Goal: Task Accomplishment & Management: Use online tool/utility

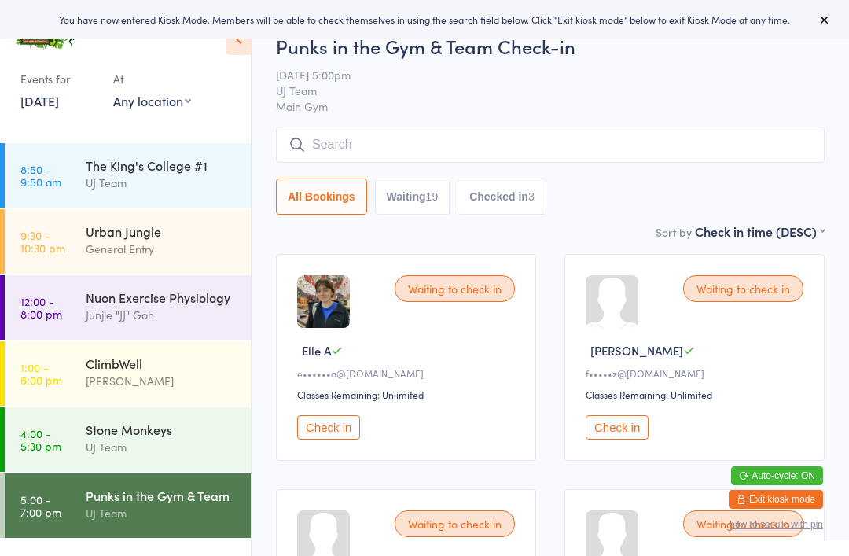
scroll to position [31, 0]
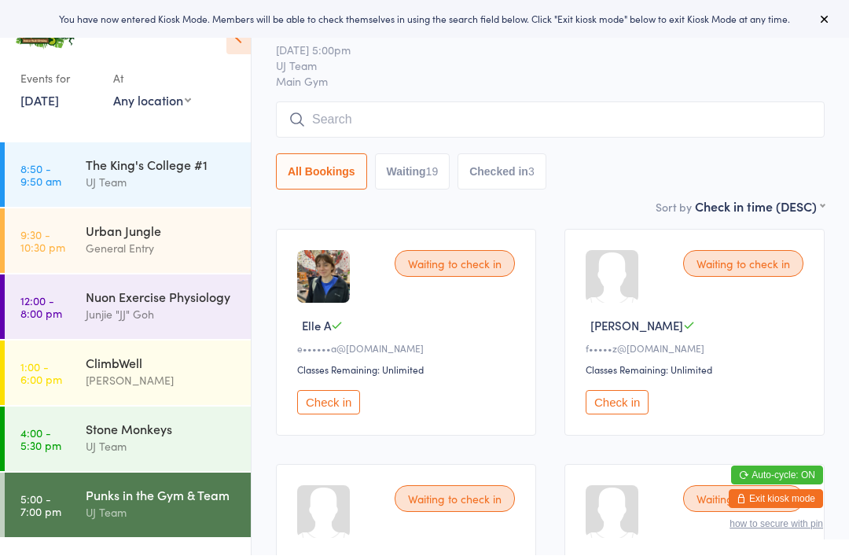
click at [150, 376] on div "[PERSON_NAME]" at bounding box center [162, 381] width 152 height 18
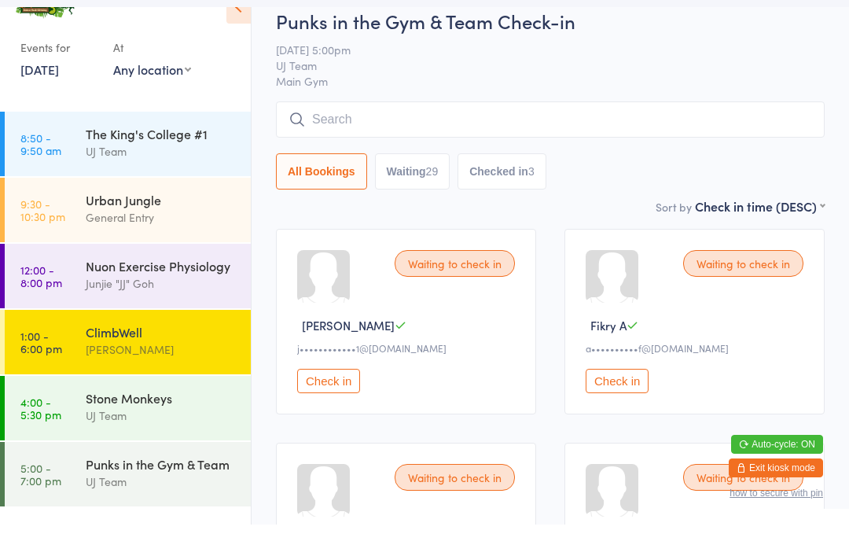
scroll to position [31, 0]
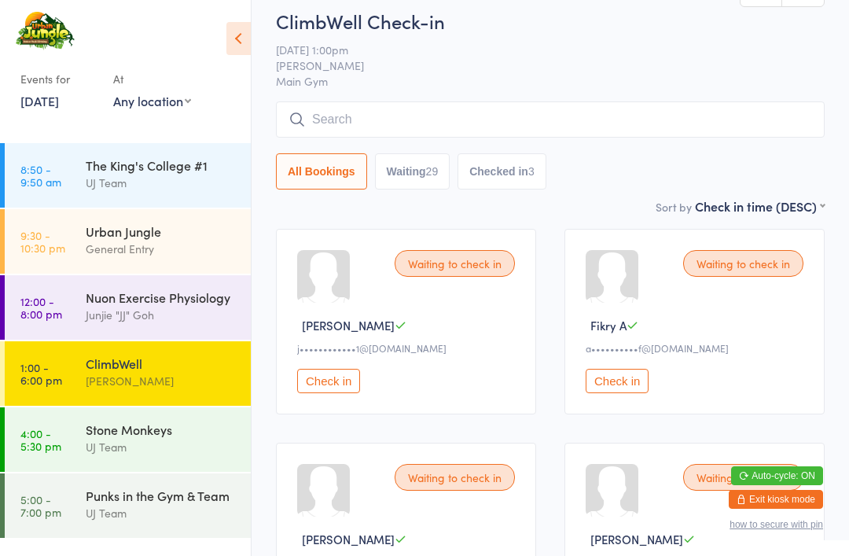
click at [629, 138] on input "search" at bounding box center [550, 119] width 548 height 36
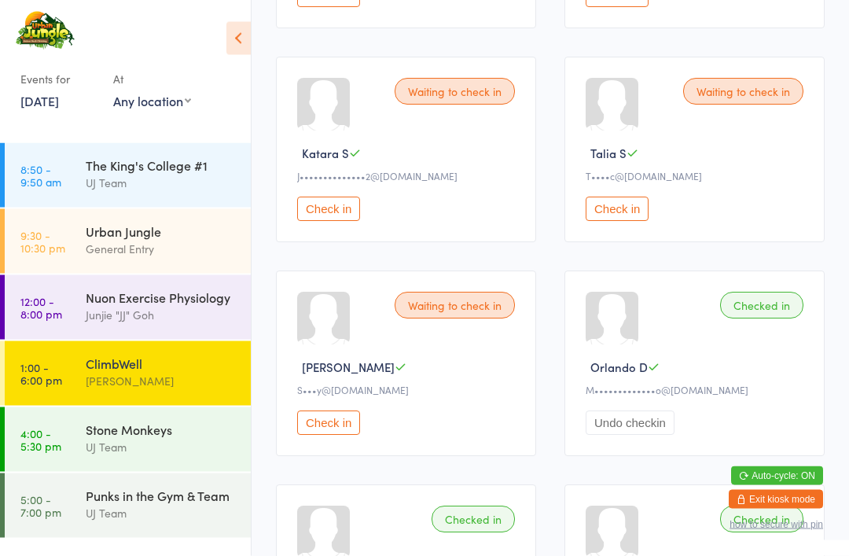
scroll to position [2982, 0]
click at [627, 221] on button "Check in" at bounding box center [616, 208] width 63 height 24
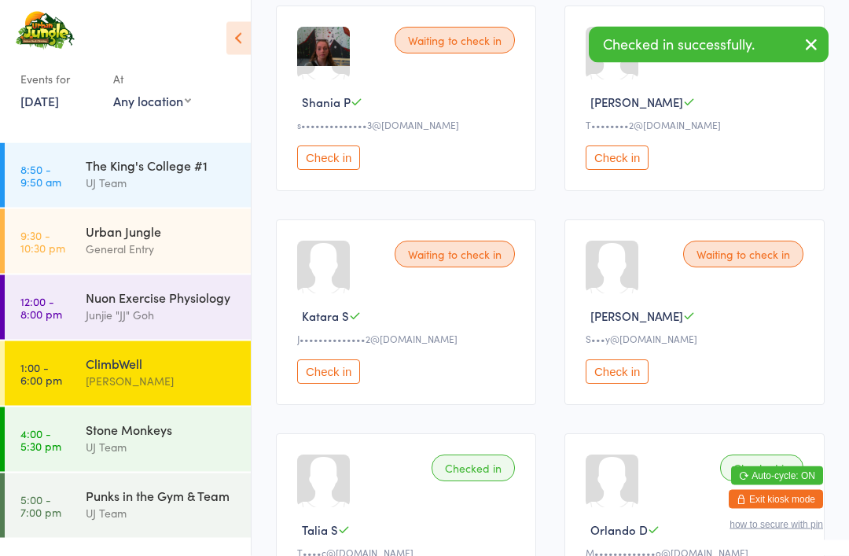
scroll to position [2817, 0]
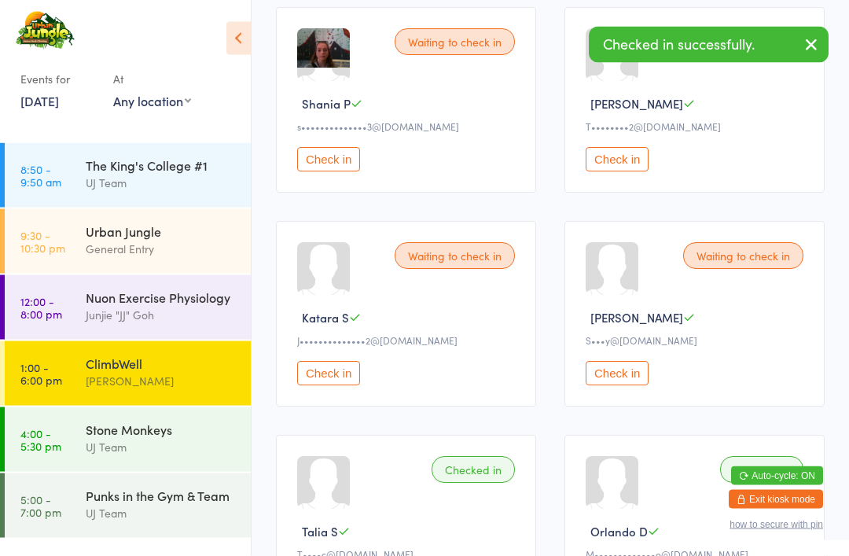
click at [140, 505] on div "UJ Team" at bounding box center [162, 513] width 152 height 18
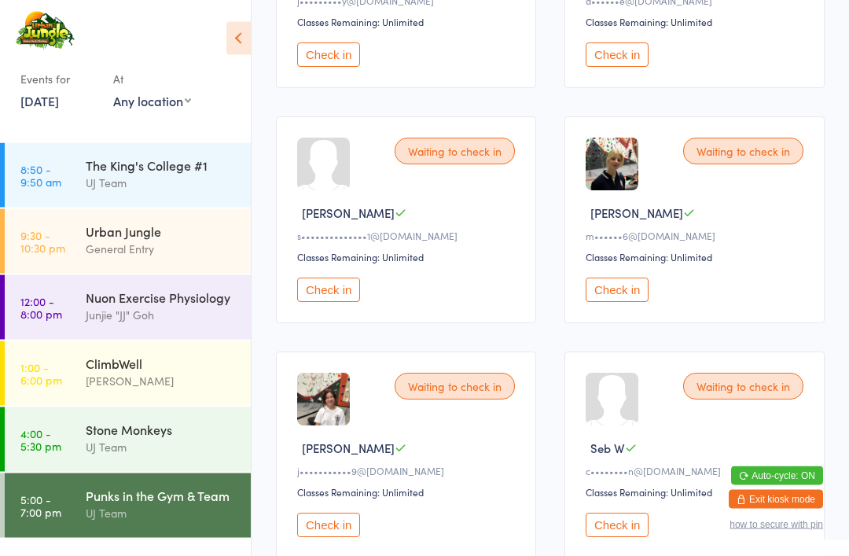
click at [304, 303] on button "Check in" at bounding box center [328, 290] width 63 height 24
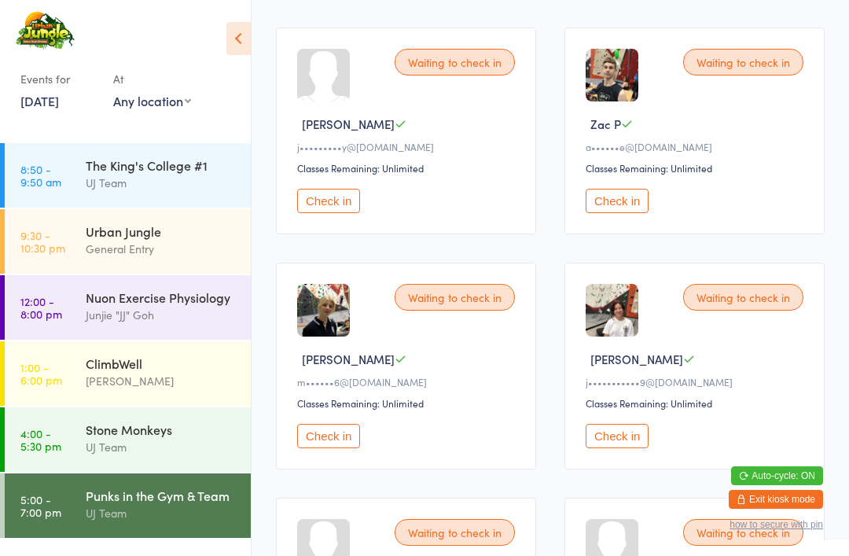
scroll to position [1643, 0]
click at [338, 212] on button "Check in" at bounding box center [328, 200] width 63 height 24
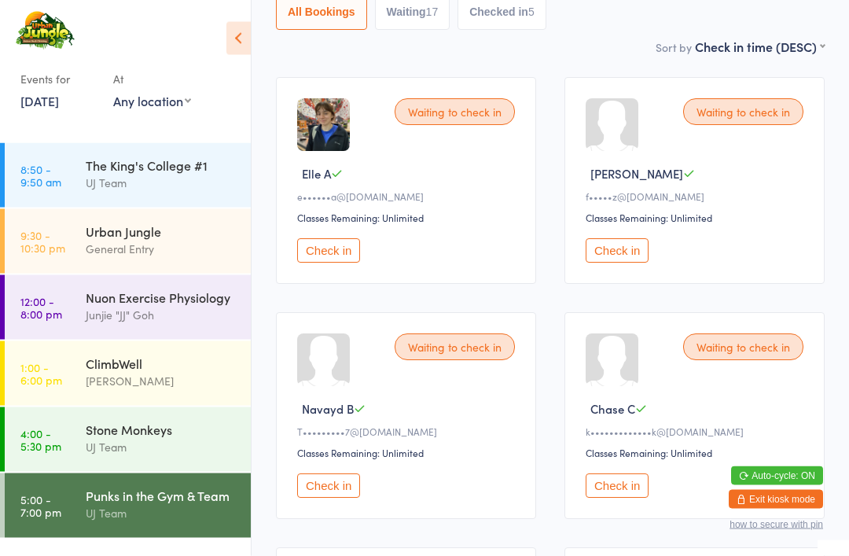
scroll to position [182, 0]
click at [621, 498] on button "Check in" at bounding box center [616, 486] width 63 height 24
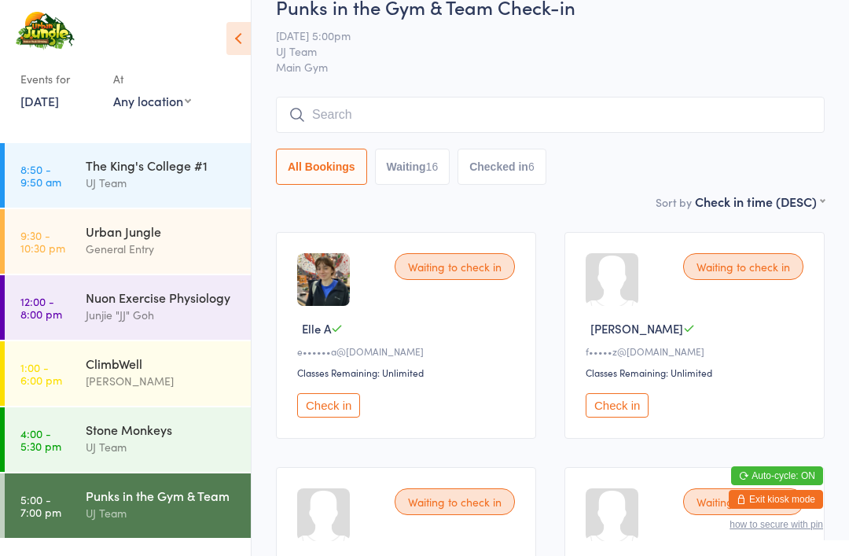
scroll to position [0, 0]
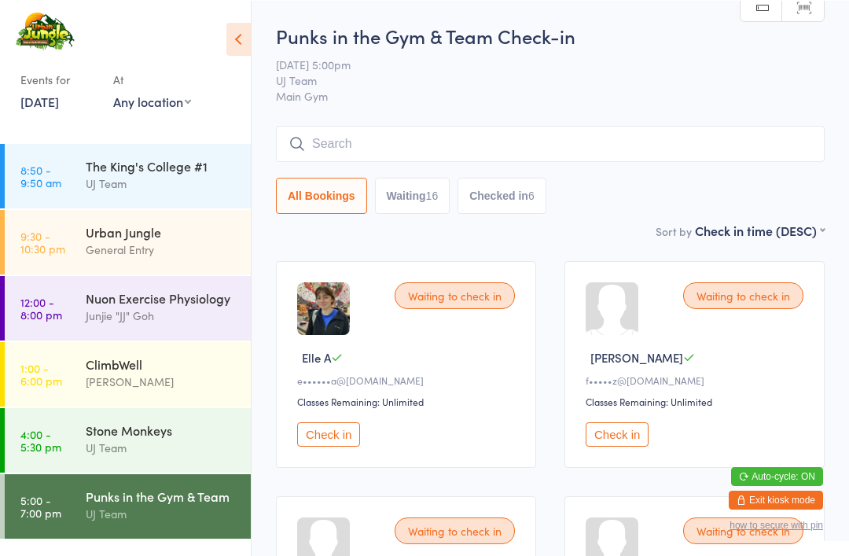
click at [605, 144] on input "search" at bounding box center [550, 143] width 548 height 36
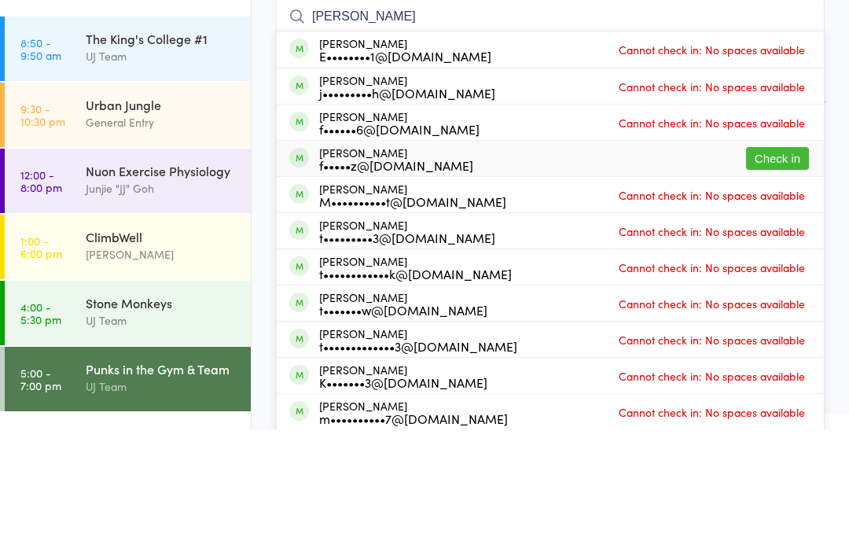
type input "[PERSON_NAME]"
click at [550, 267] on div "[PERSON_NAME] f•••••z@[DOMAIN_NAME] Check in" at bounding box center [550, 284] width 547 height 35
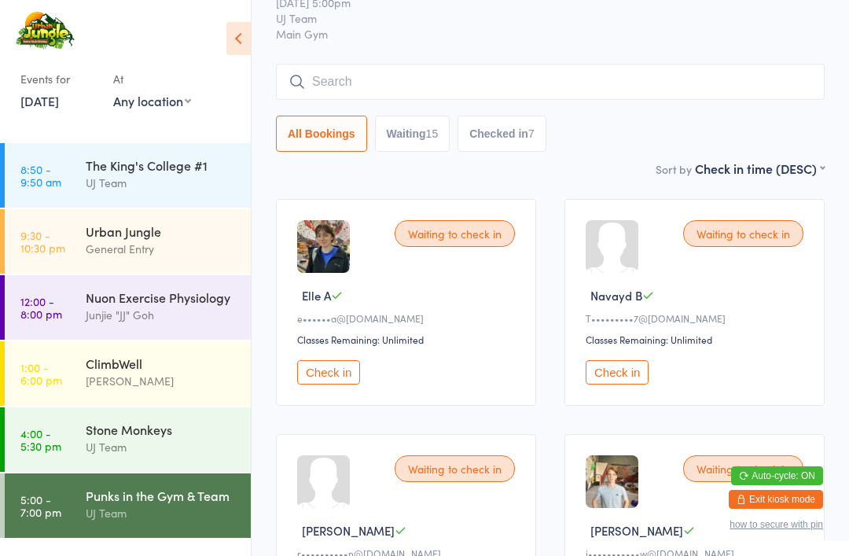
scroll to position [58, 0]
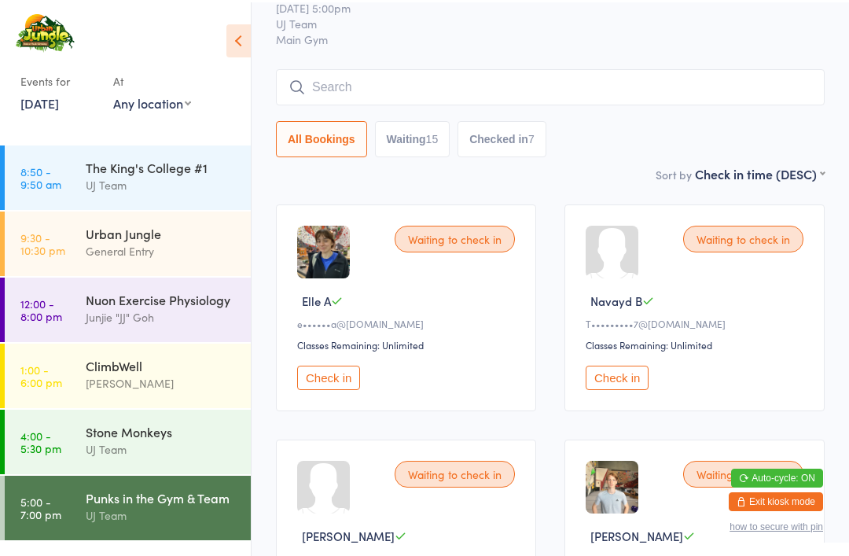
click at [286, 78] on input "search" at bounding box center [550, 85] width 548 height 36
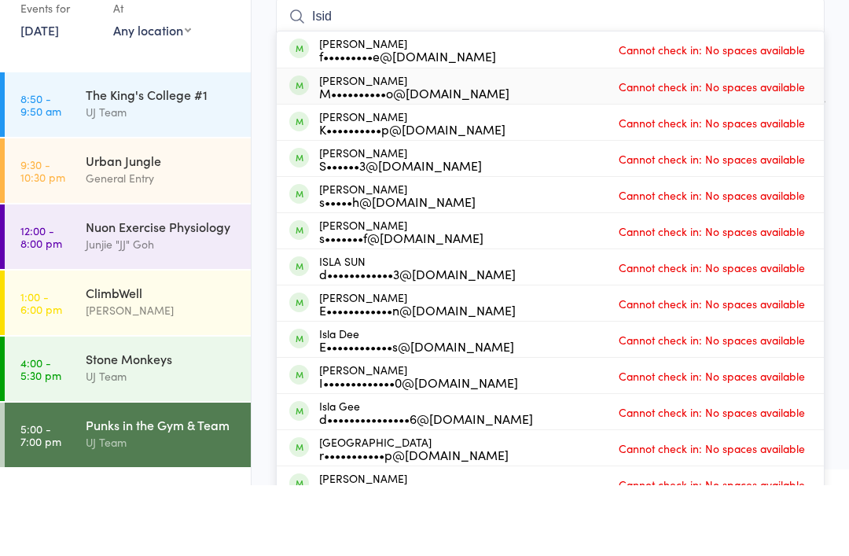
type input "Isid"
click at [338, 157] on div "M••••••••••o@[DOMAIN_NAME]" at bounding box center [414, 163] width 190 height 13
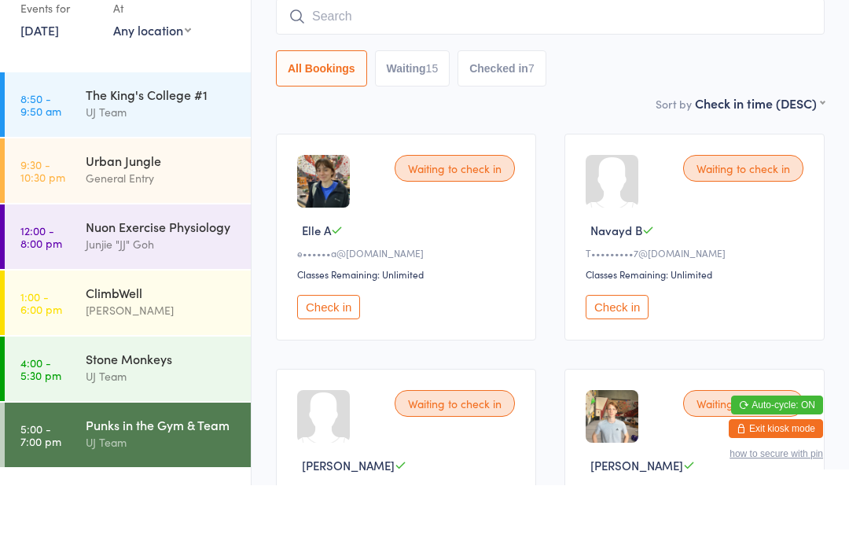
scroll to position [127, 0]
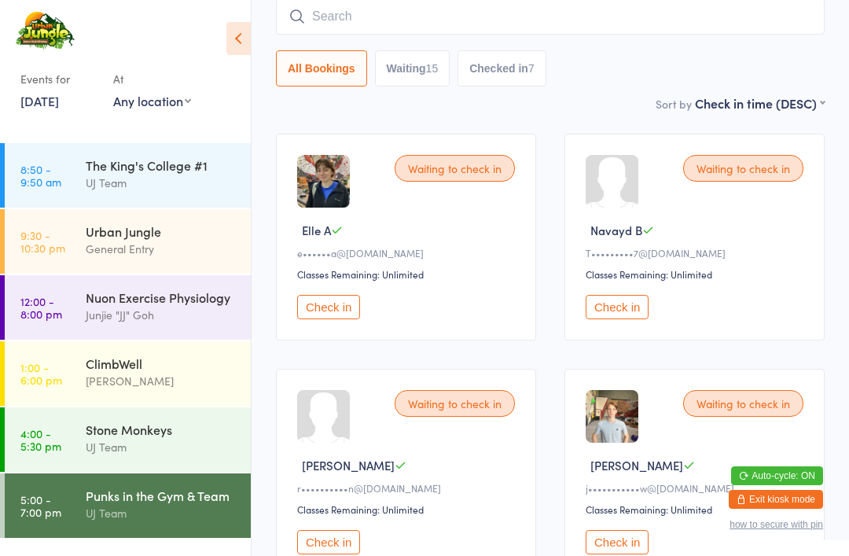
click at [605, 319] on button "Check in" at bounding box center [616, 307] width 63 height 24
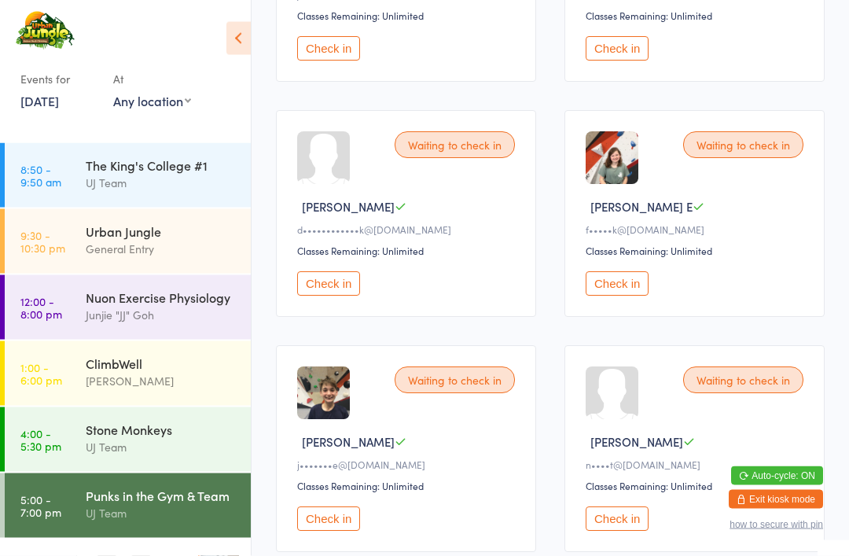
scroll to position [621, 0]
click at [629, 530] on button "Check in" at bounding box center [616, 517] width 63 height 24
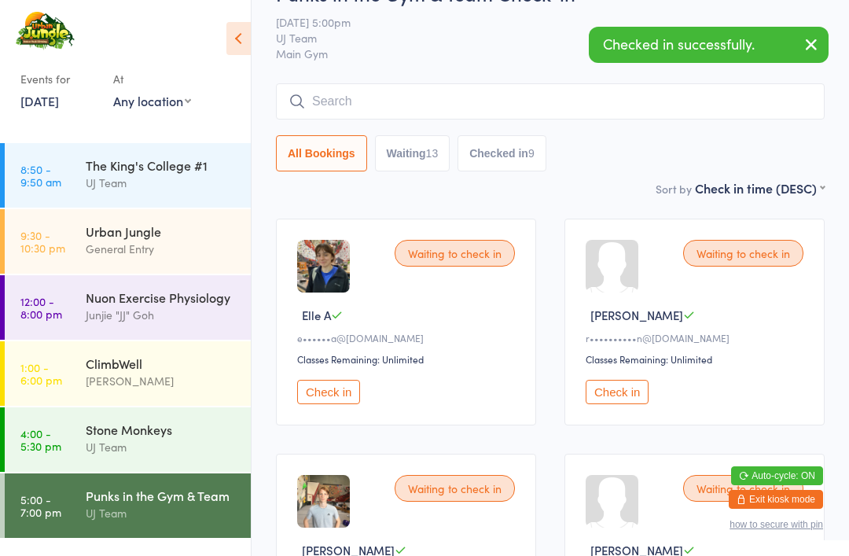
scroll to position [0, 0]
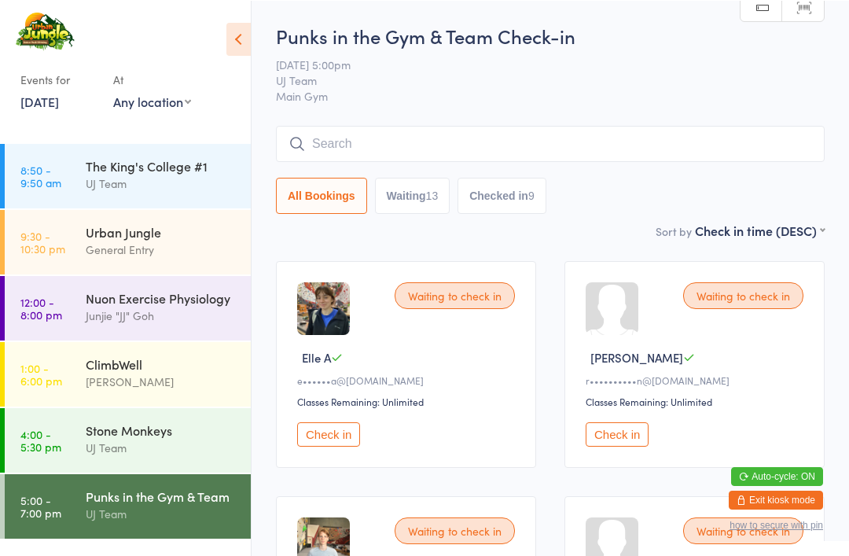
click at [175, 299] on div "Nuon Exercise Physiology" at bounding box center [162, 296] width 152 height 17
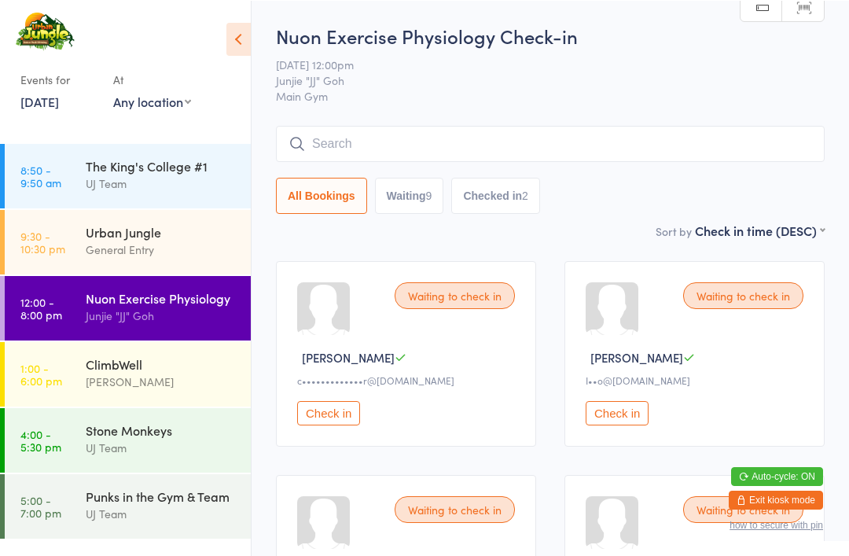
click at [732, 365] on div "[PERSON_NAME]" at bounding box center [696, 356] width 222 height 17
click at [631, 424] on button "Check in" at bounding box center [616, 412] width 63 height 24
click at [123, 377] on div "[PERSON_NAME]" at bounding box center [162, 381] width 152 height 18
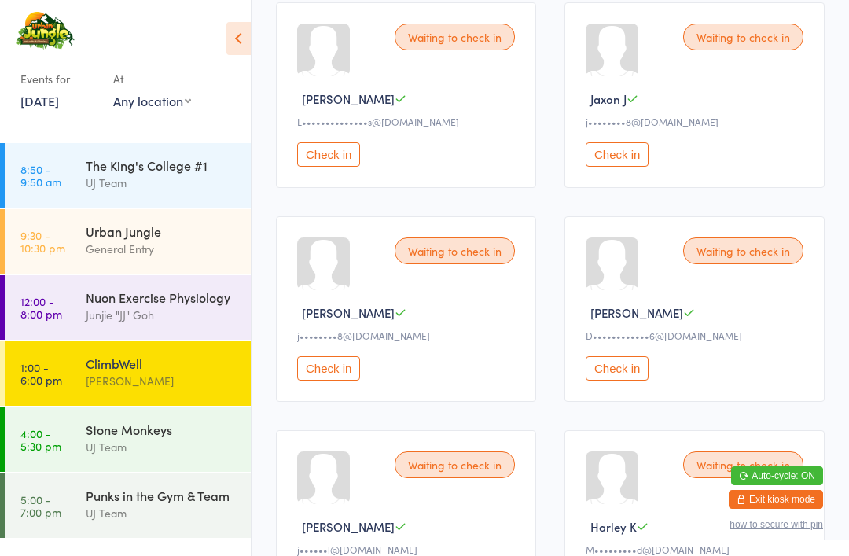
scroll to position [1972, 0]
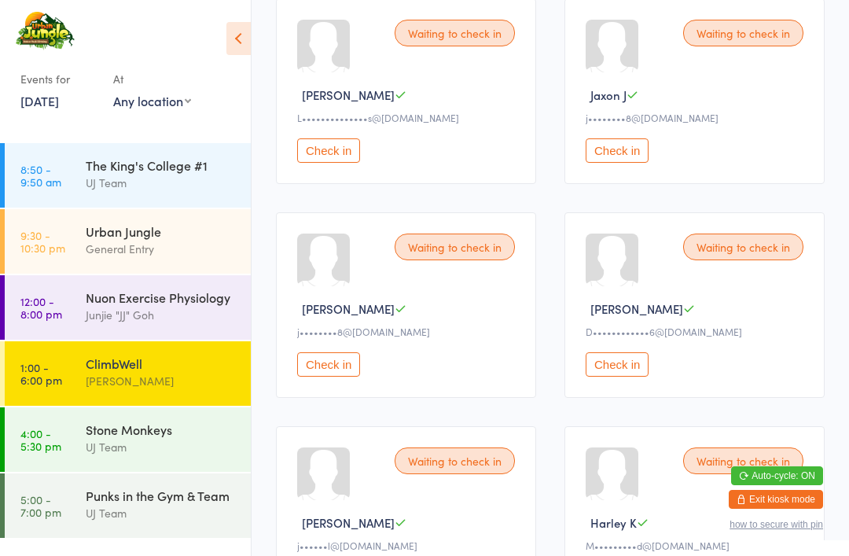
click at [323, 376] on button "Check in" at bounding box center [328, 364] width 63 height 24
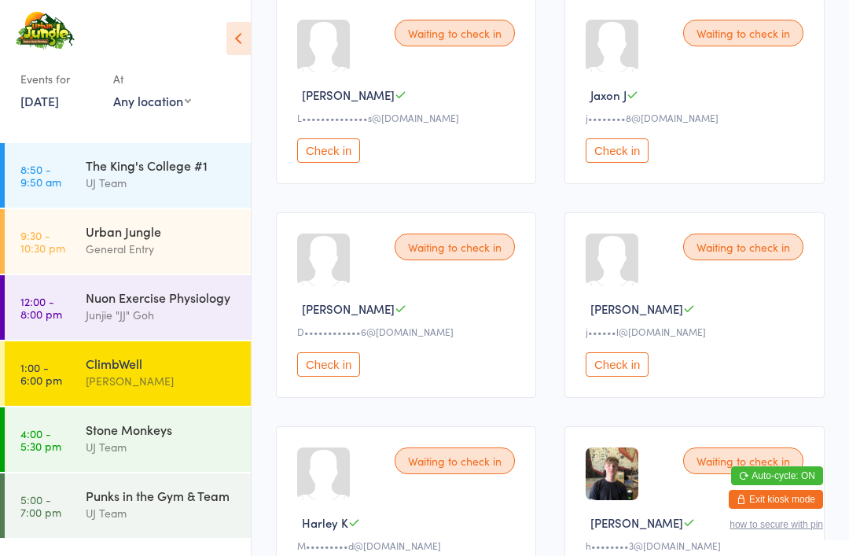
click at [118, 249] on div "General Entry" at bounding box center [162, 249] width 152 height 18
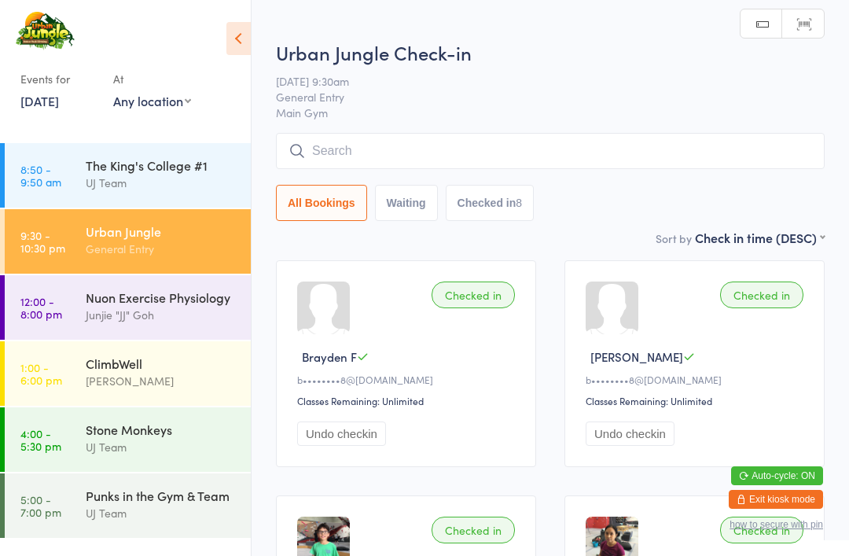
click at [383, 148] on input "search" at bounding box center [550, 151] width 548 height 36
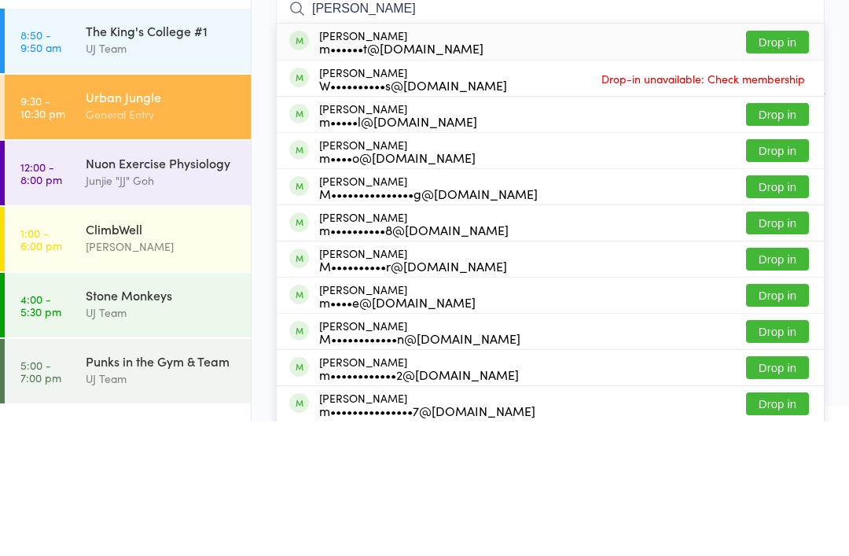
type input "[PERSON_NAME]"
click at [764, 165] on button "Drop in" at bounding box center [777, 176] width 63 height 23
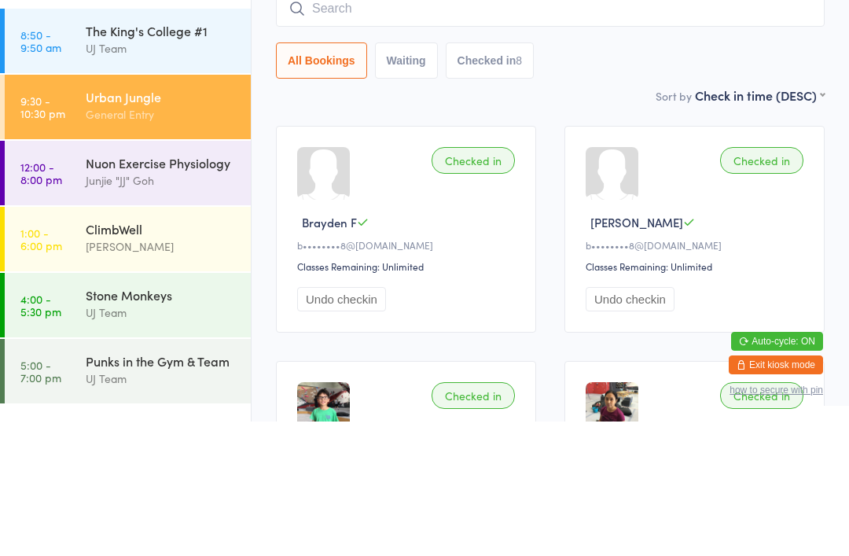
scroll to position [134, 0]
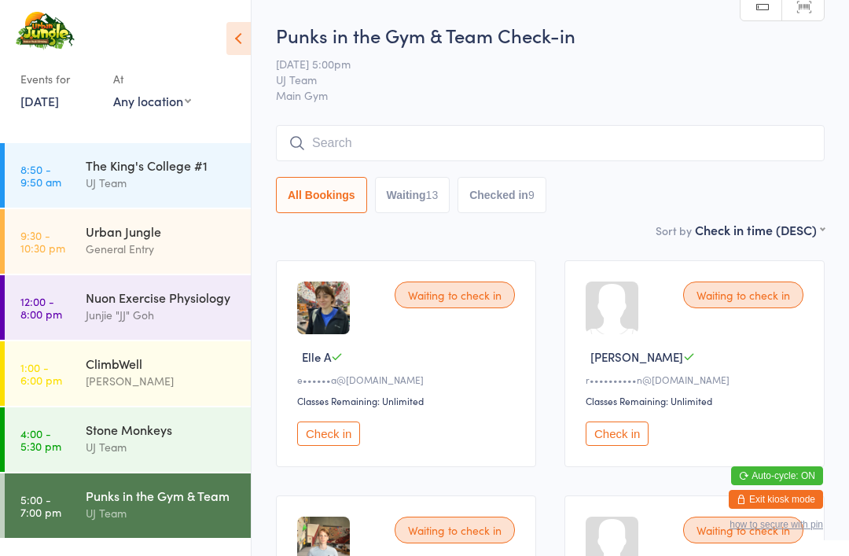
click at [215, 310] on div "Junjie "JJ" Goh" at bounding box center [162, 315] width 152 height 18
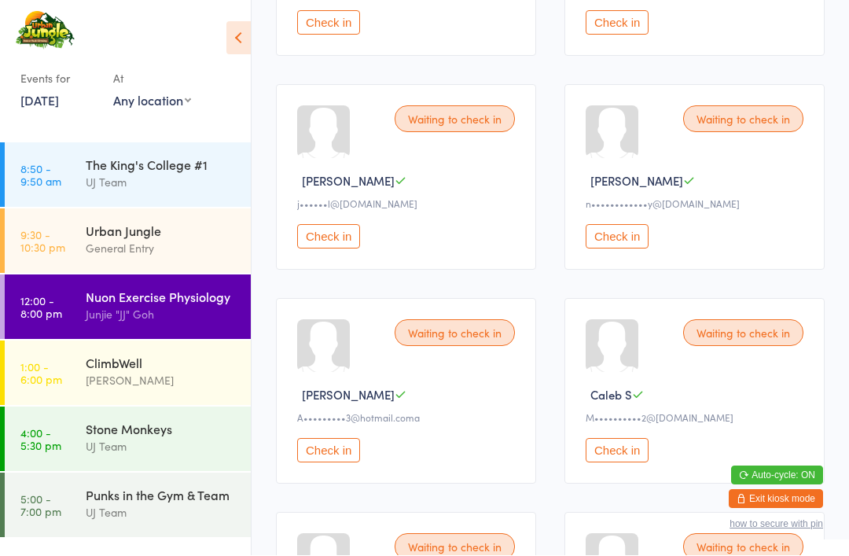
click at [615, 457] on button "Check in" at bounding box center [616, 450] width 63 height 24
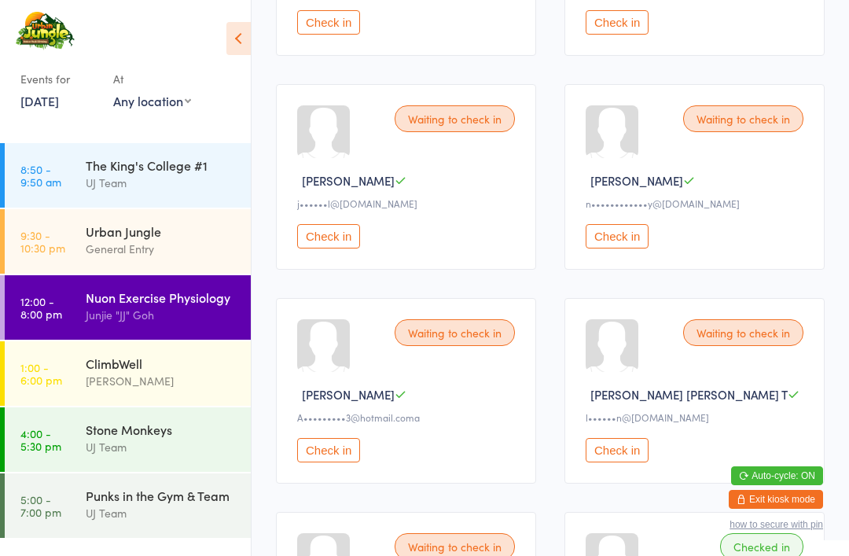
click at [194, 512] on div "UJ Team" at bounding box center [162, 513] width 152 height 18
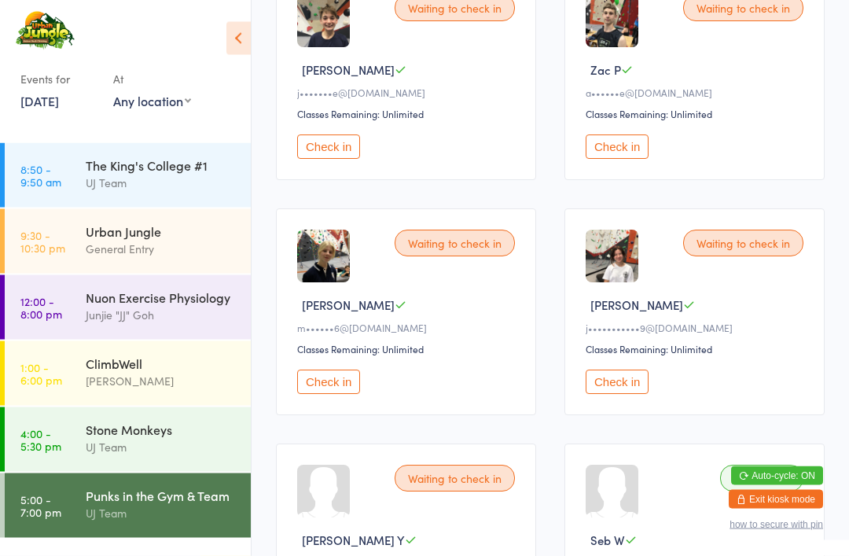
click at [307, 394] on button "Check in" at bounding box center [328, 382] width 63 height 24
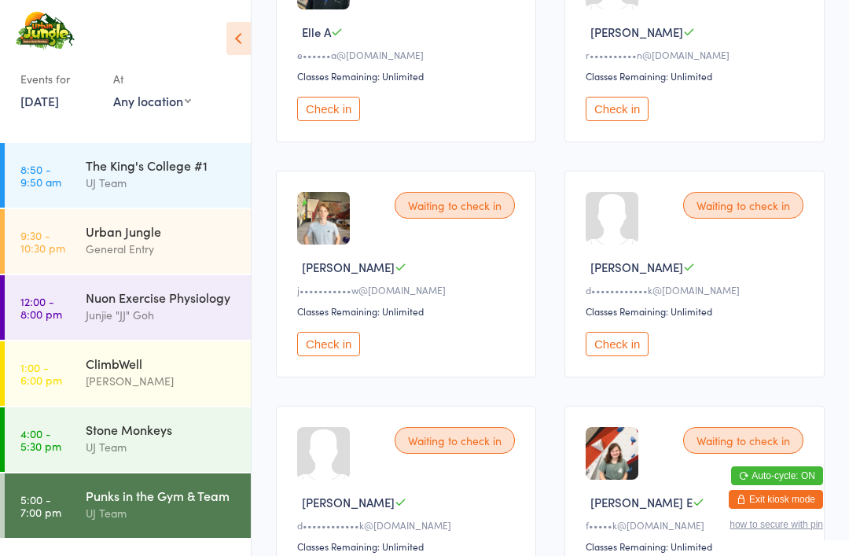
scroll to position [453, 0]
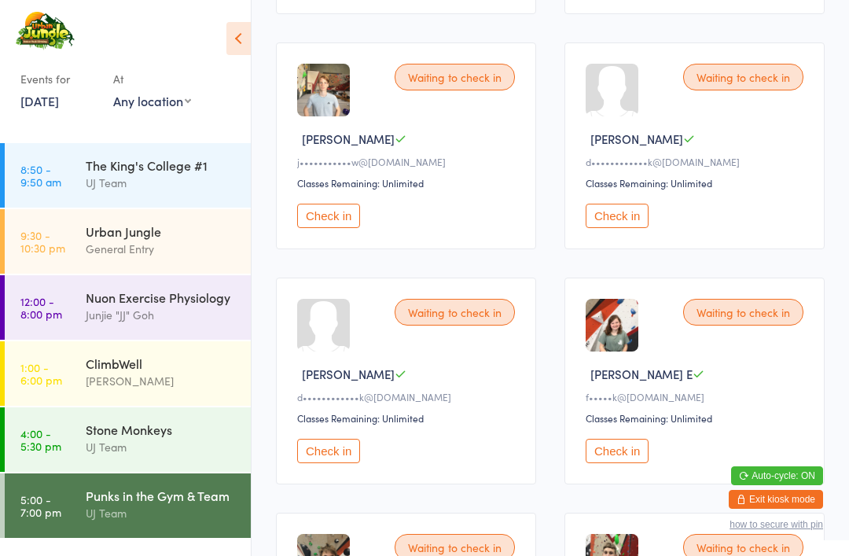
click at [317, 228] on button "Check in" at bounding box center [328, 216] width 63 height 24
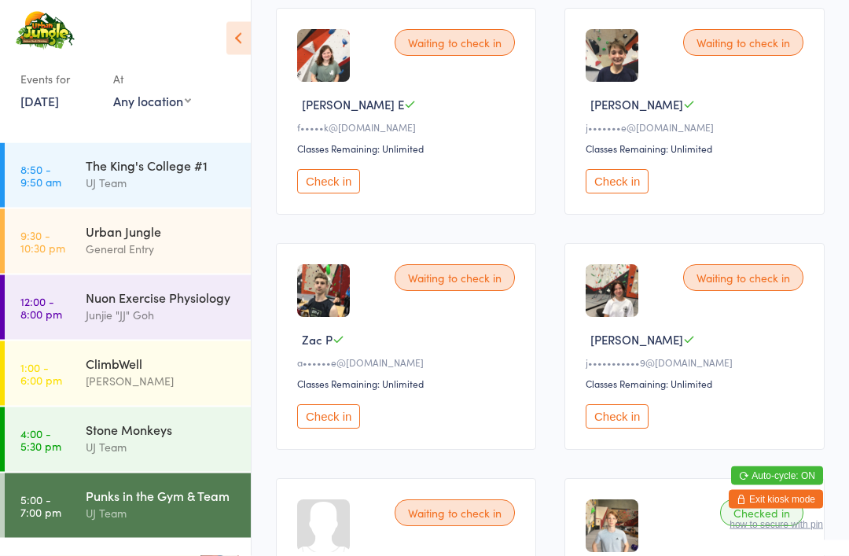
scroll to position [718, 0]
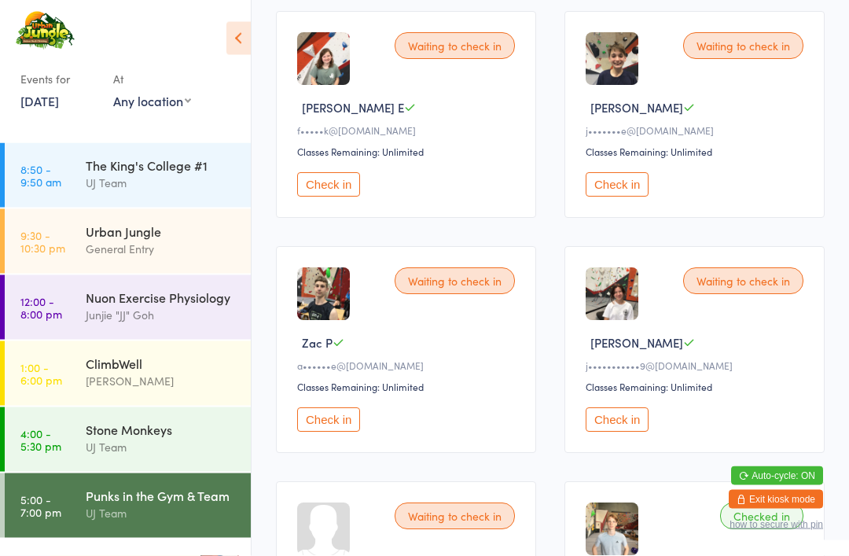
click at [662, 432] on div "Check in" at bounding box center [696, 420] width 222 height 24
click at [636, 432] on button "Check in" at bounding box center [616, 420] width 63 height 24
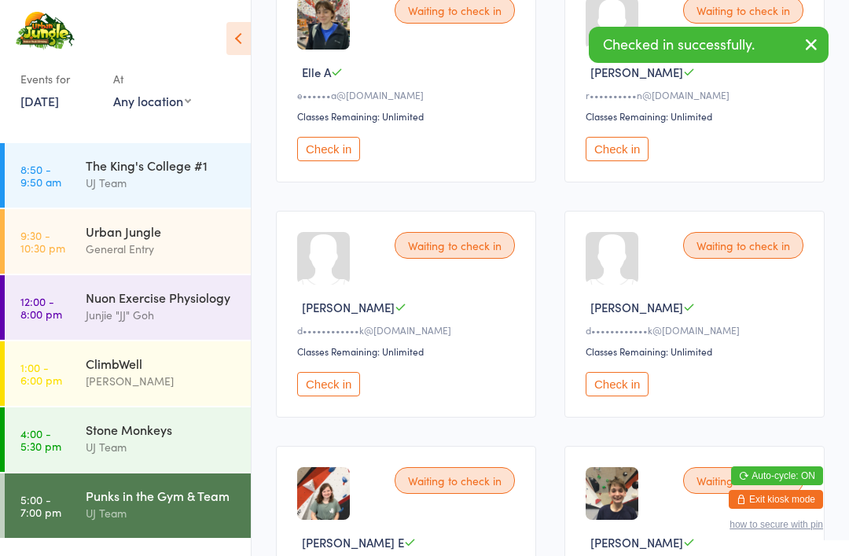
scroll to position [0, 0]
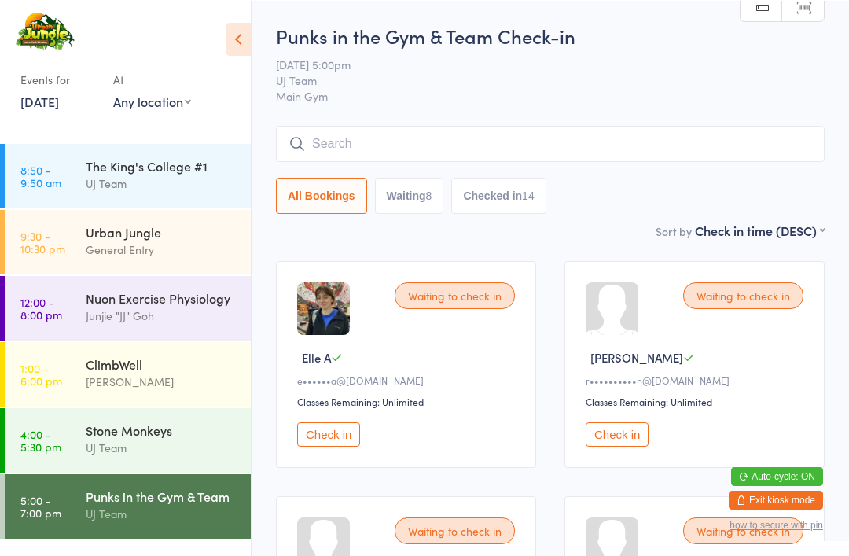
click at [164, 248] on div "General Entry" at bounding box center [162, 249] width 152 height 18
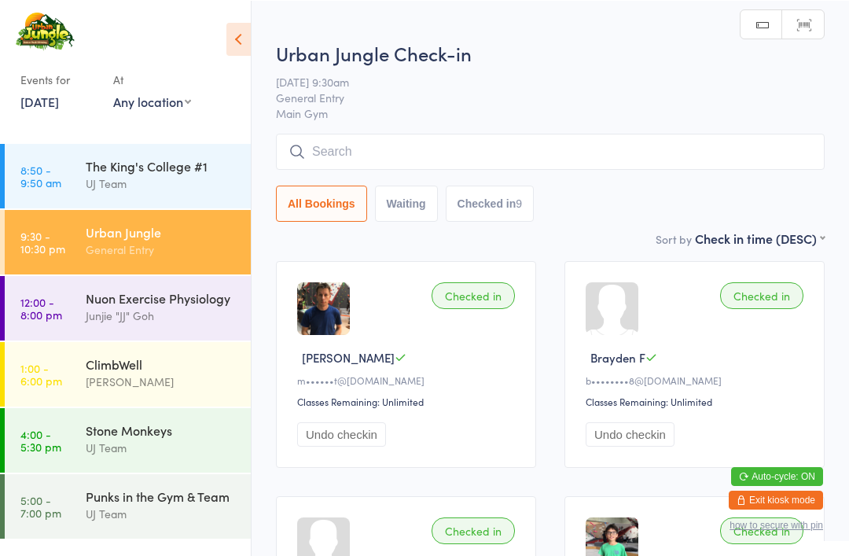
click at [365, 152] on input "search" at bounding box center [550, 151] width 548 height 36
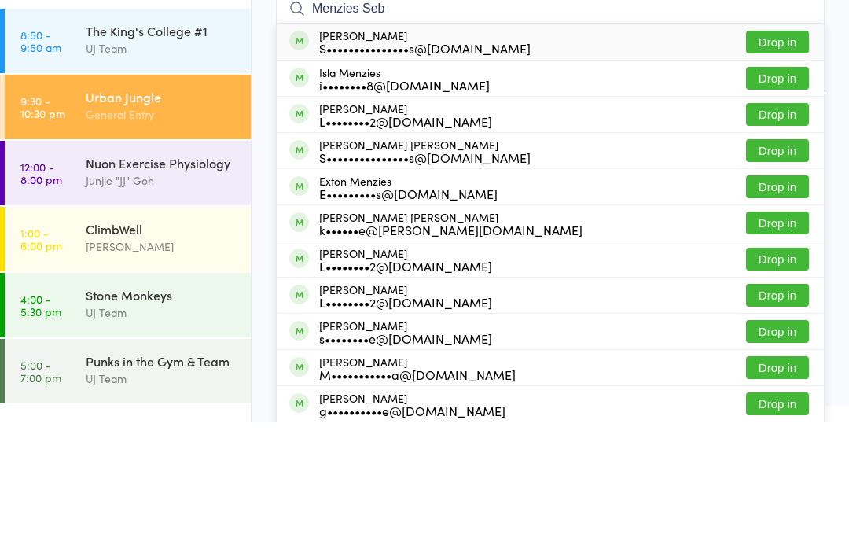
type input "Menzies Seb"
click at [776, 165] on button "Drop in" at bounding box center [777, 176] width 63 height 23
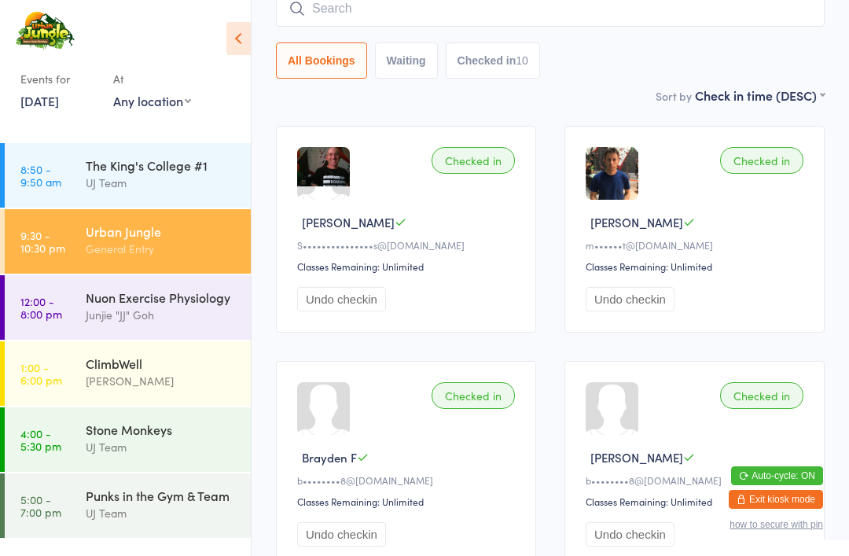
click at [374, 25] on input "search" at bounding box center [550, 9] width 548 height 36
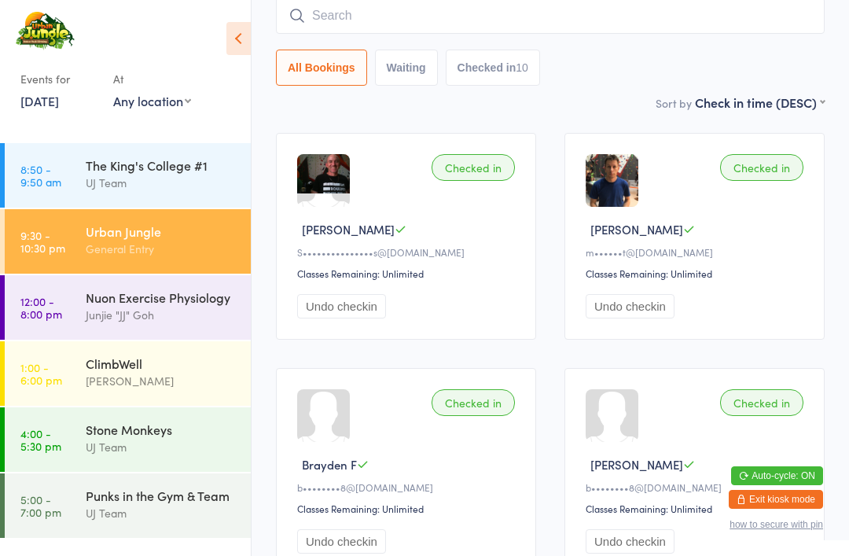
scroll to position [127, 0]
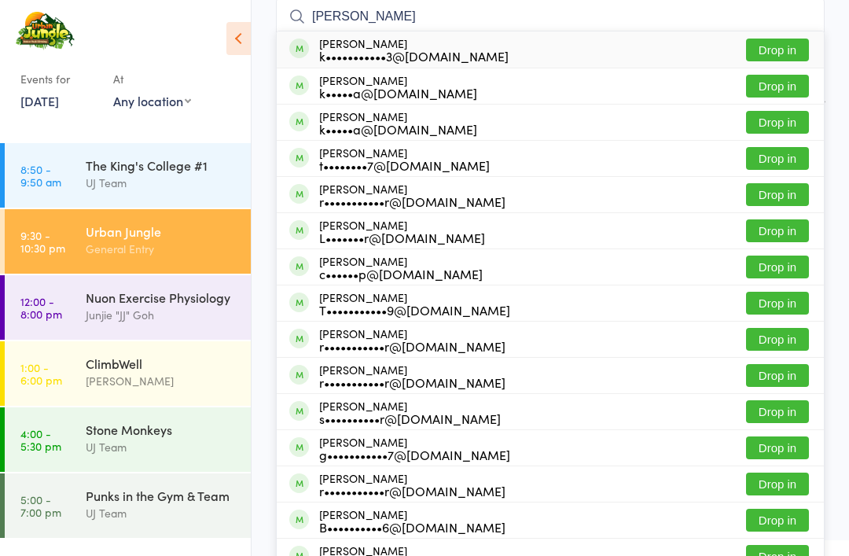
type input "Keira porter"
click at [778, 52] on button "Drop in" at bounding box center [777, 50] width 63 height 23
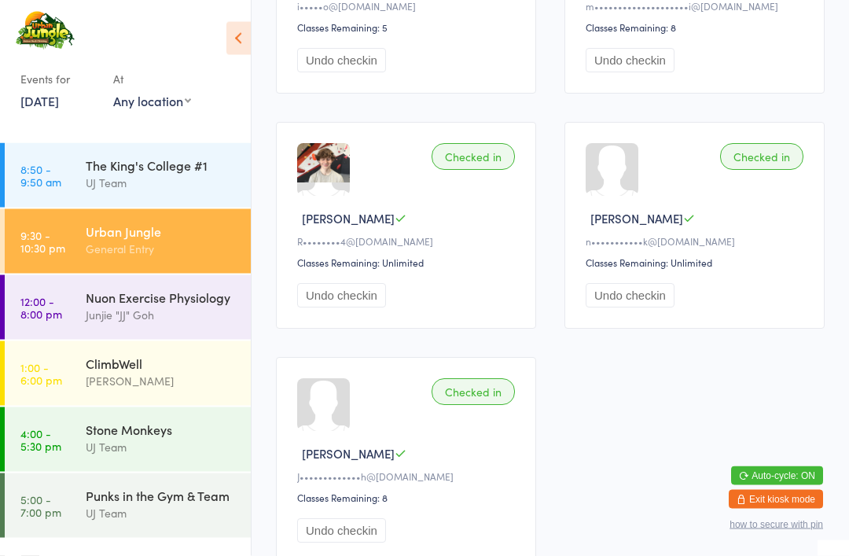
scroll to position [1330, 0]
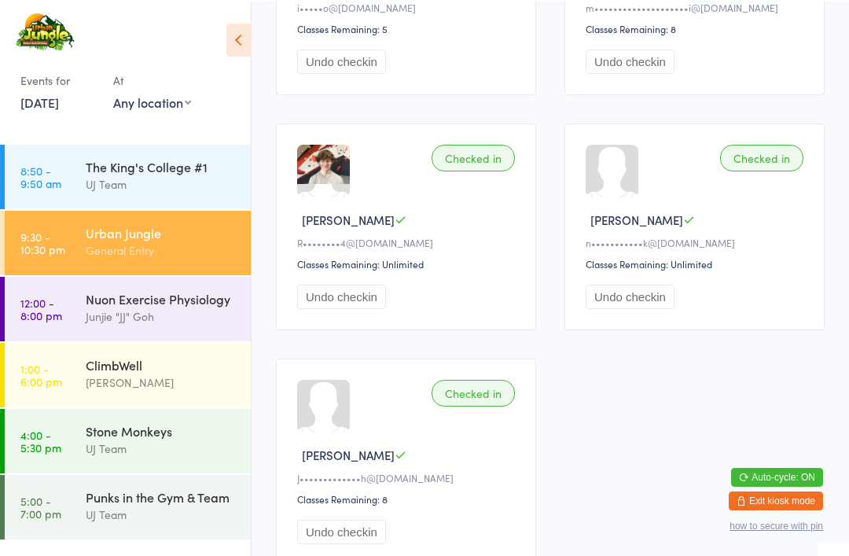
click at [200, 526] on div "Punks in the Gym & Team UJ Team" at bounding box center [168, 504] width 165 height 62
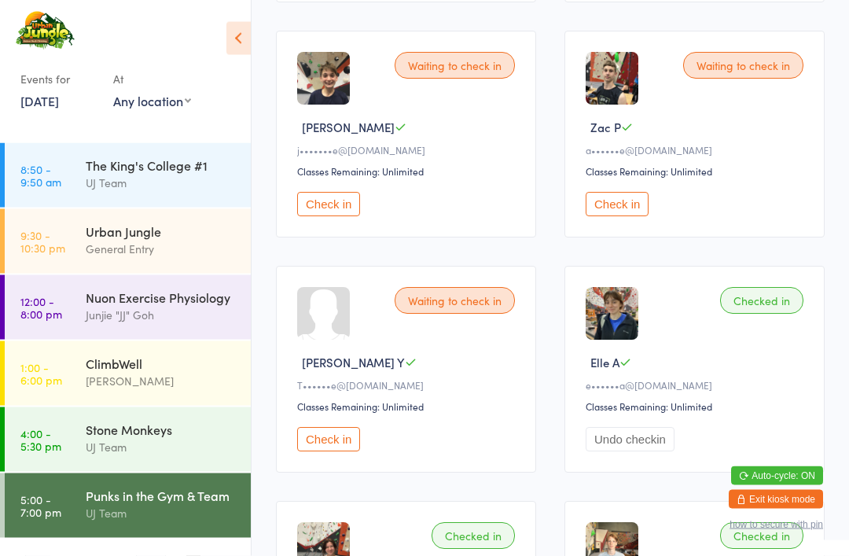
scroll to position [600, 0]
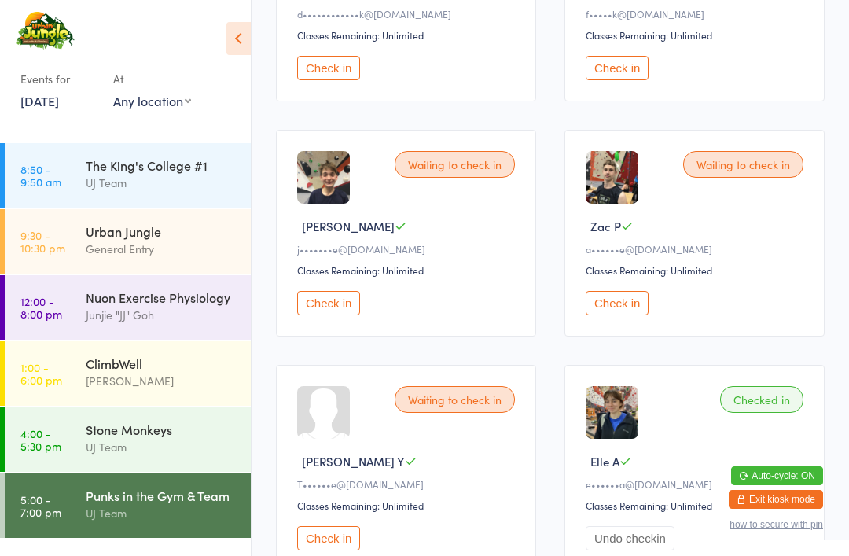
click at [162, 237] on div "Urban Jungle" at bounding box center [162, 230] width 152 height 17
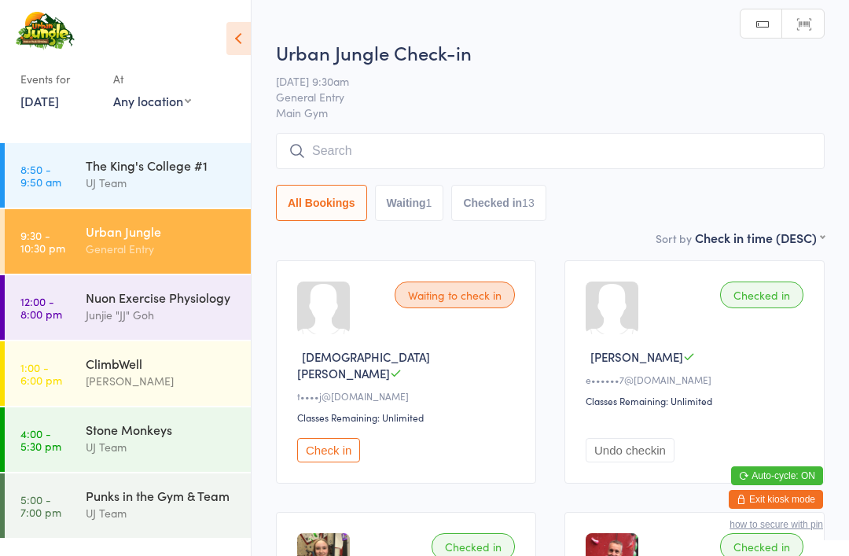
click at [496, 144] on input "search" at bounding box center [550, 151] width 548 height 36
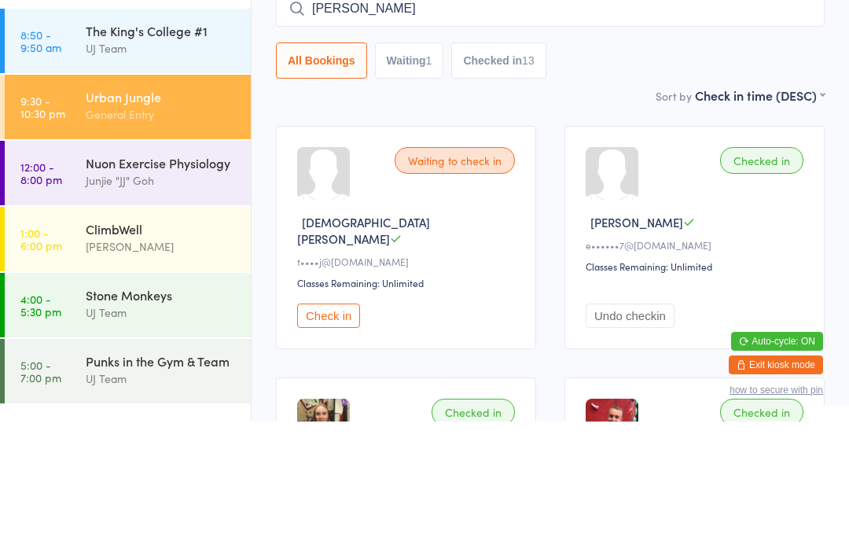
type input "Shu ting"
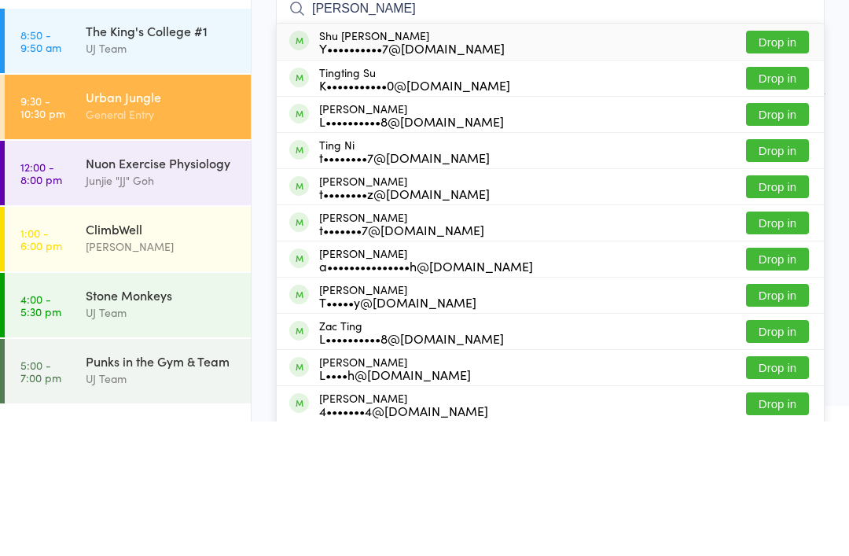
click at [782, 165] on button "Drop in" at bounding box center [777, 176] width 63 height 23
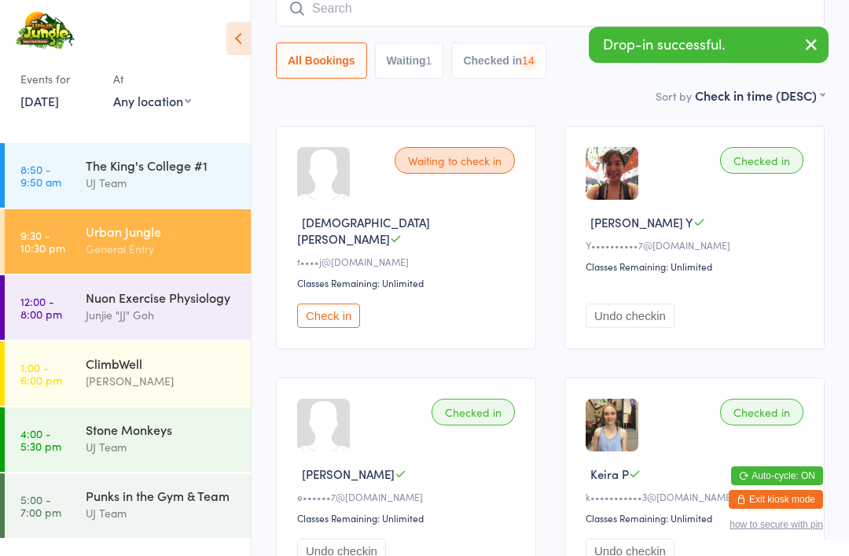
click at [550, 18] on input "search" at bounding box center [550, 9] width 548 height 36
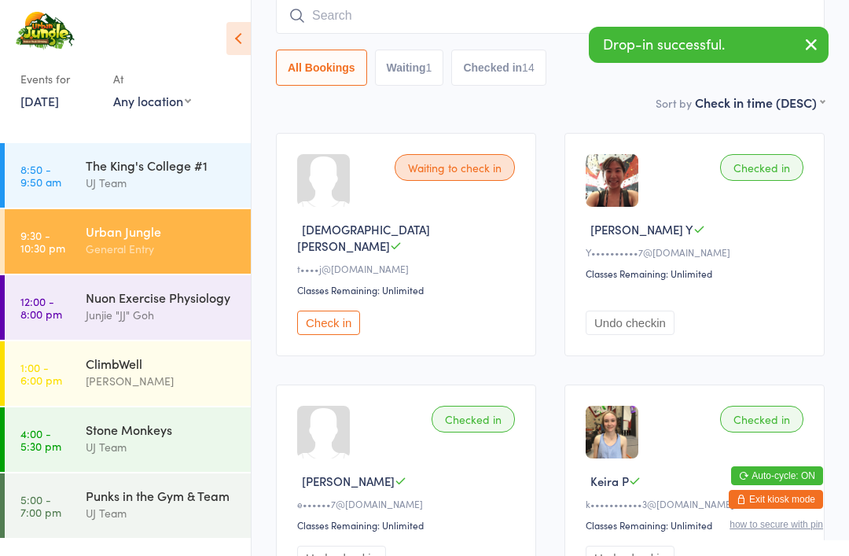
scroll to position [127, 0]
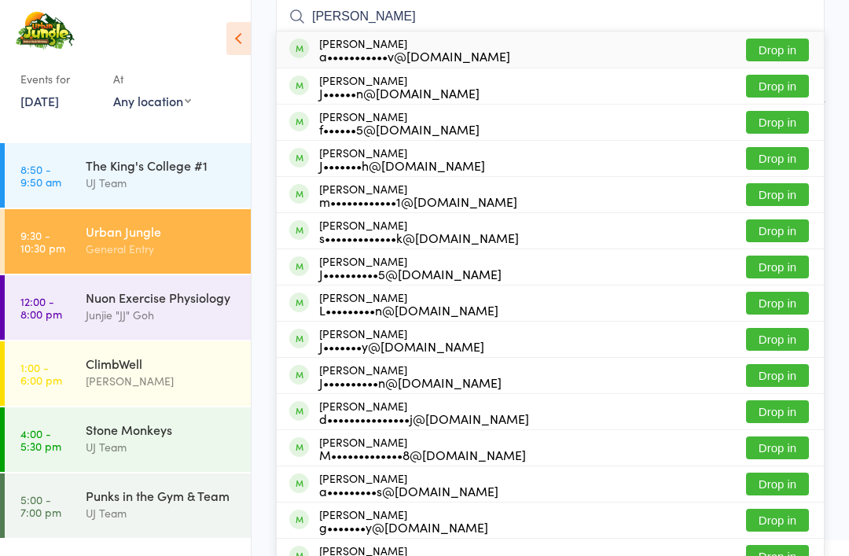
type input "Joel c"
click at [772, 84] on button "Drop in" at bounding box center [777, 86] width 63 height 23
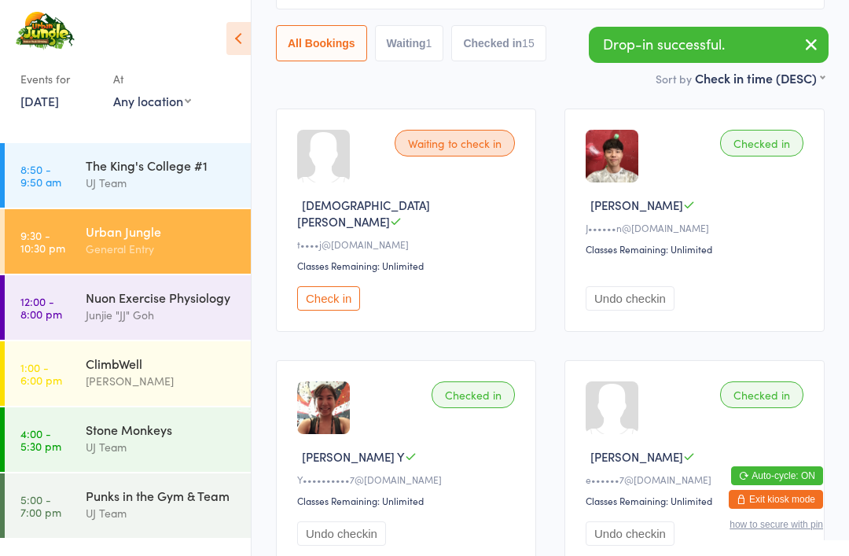
scroll to position [0, 0]
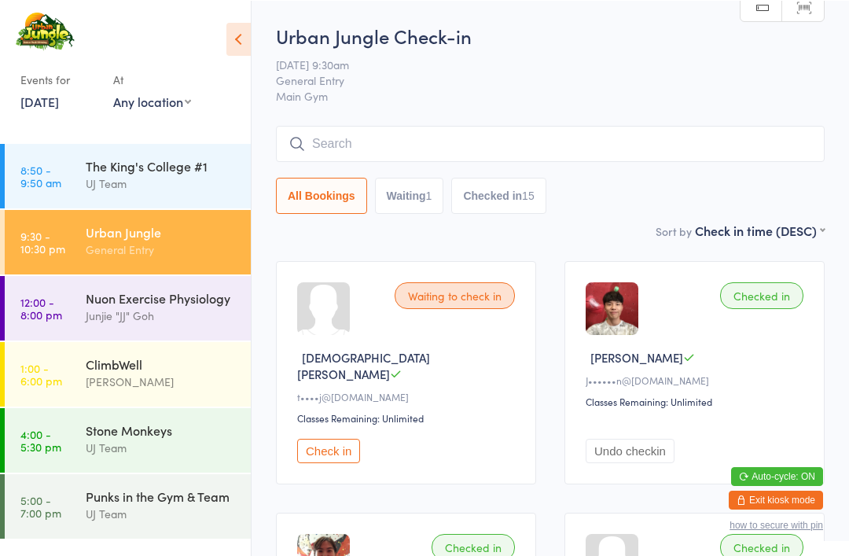
click at [390, 145] on input "search" at bounding box center [550, 143] width 548 height 36
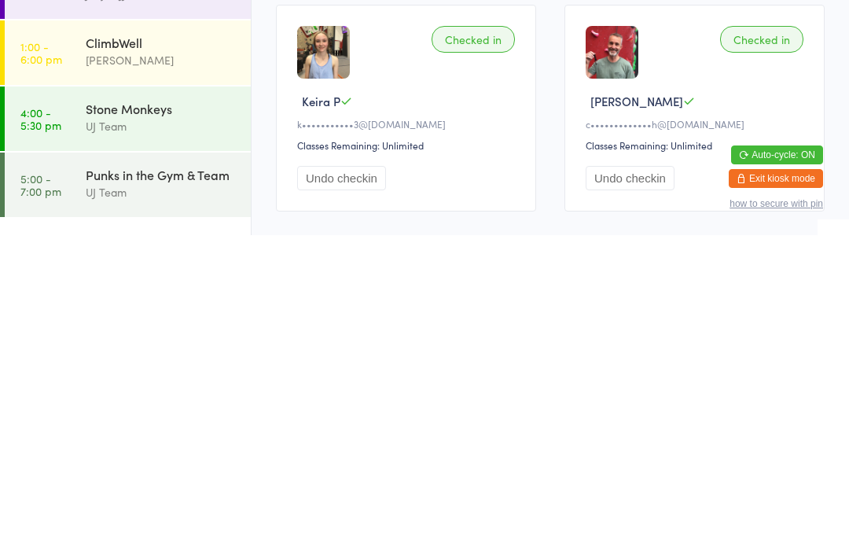
scroll to position [2, 0]
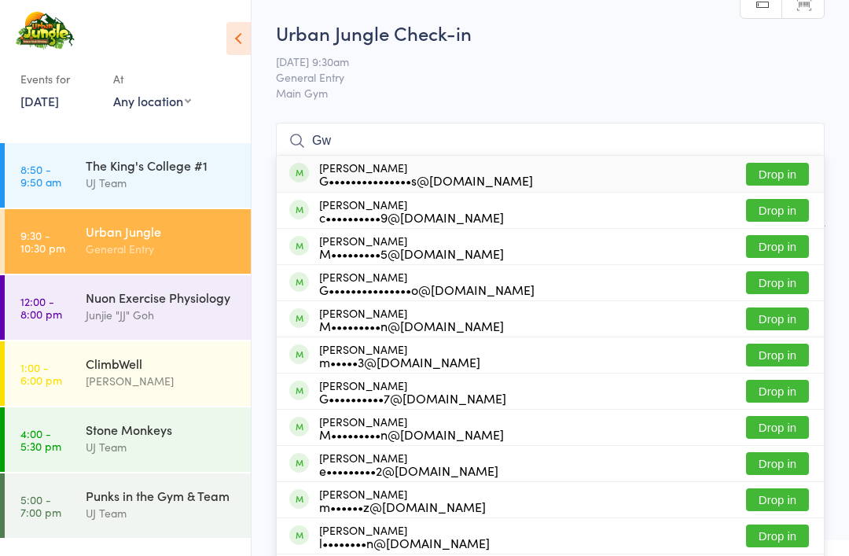
type input "G"
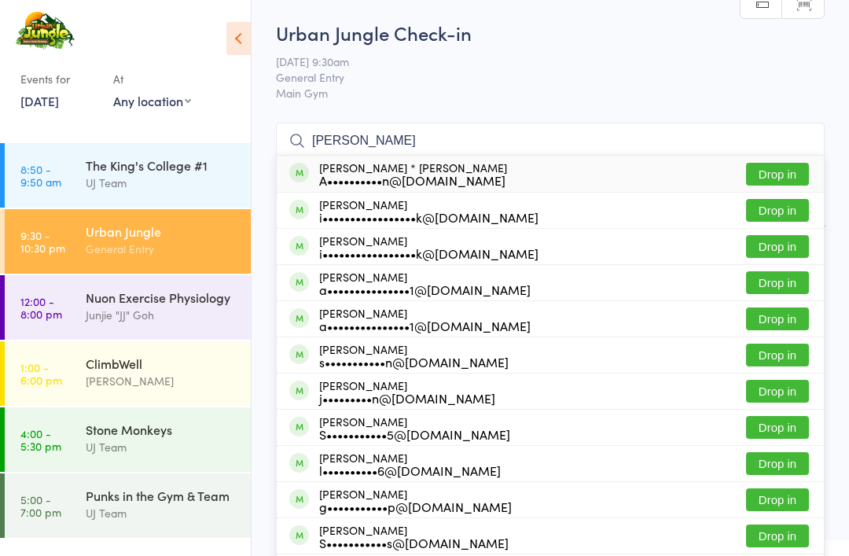
type input "anna Chapman"
click at [768, 179] on button "Drop in" at bounding box center [777, 174] width 63 height 23
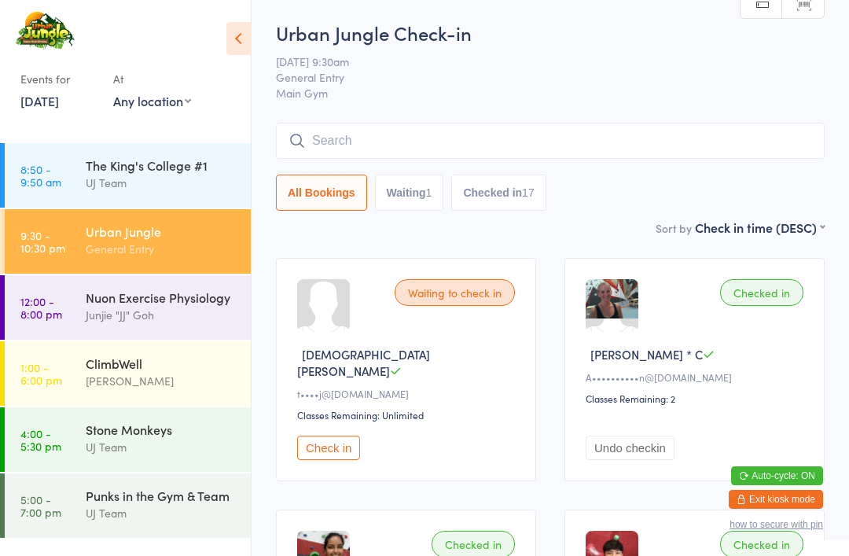
click at [360, 157] on input "search" at bounding box center [550, 141] width 548 height 36
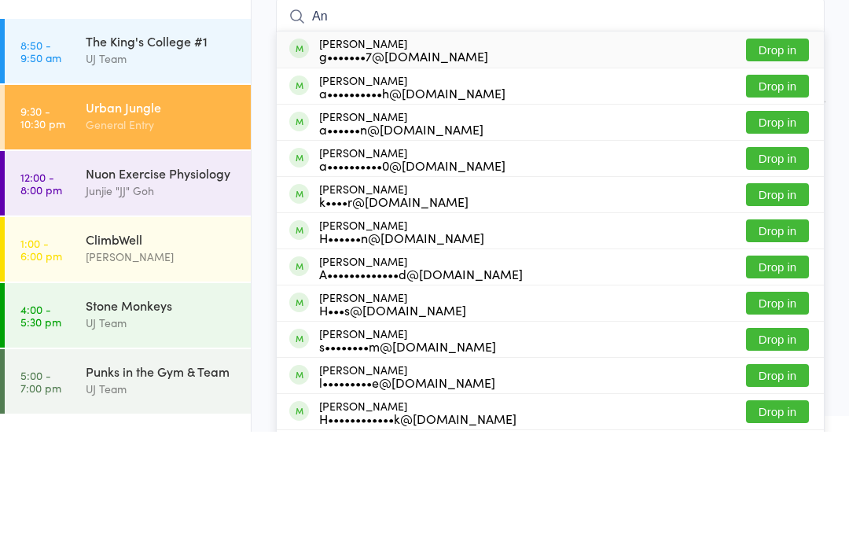
type input "A"
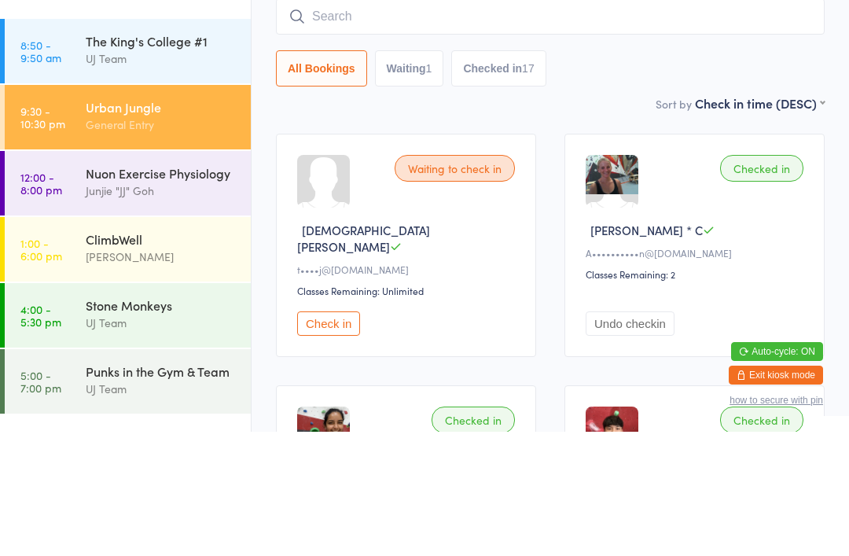
click at [558, 123] on input "search" at bounding box center [550, 141] width 548 height 36
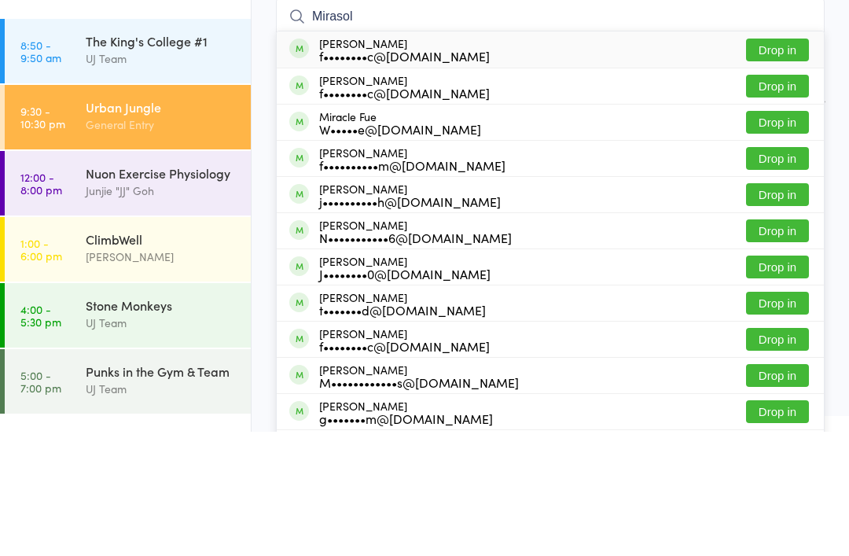
type input "Mirasol"
click at [783, 163] on button "Drop in" at bounding box center [777, 174] width 63 height 23
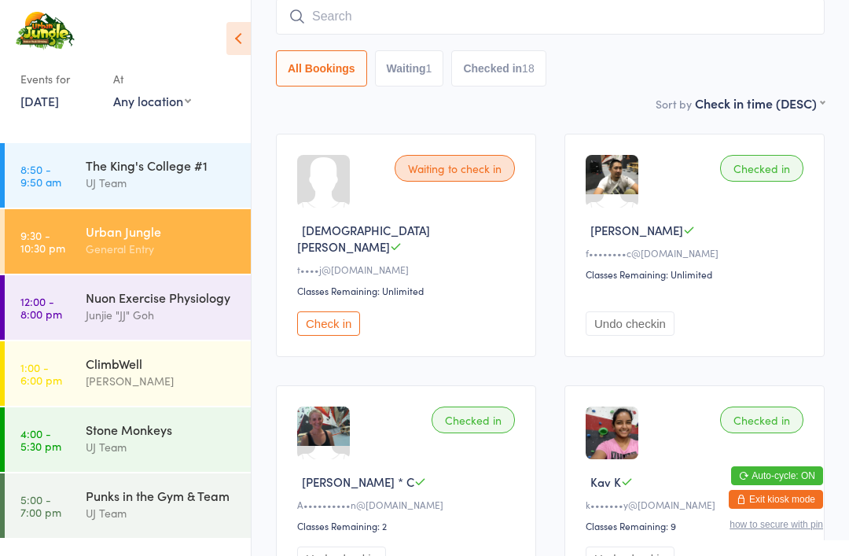
click at [446, 23] on input "search" at bounding box center [550, 16] width 548 height 36
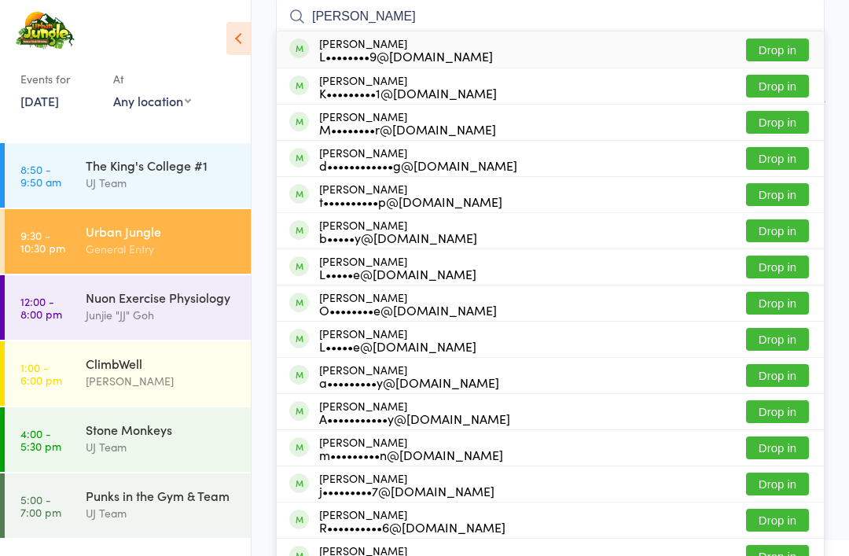
type input "Kai murphy"
click at [778, 48] on button "Drop in" at bounding box center [777, 50] width 63 height 23
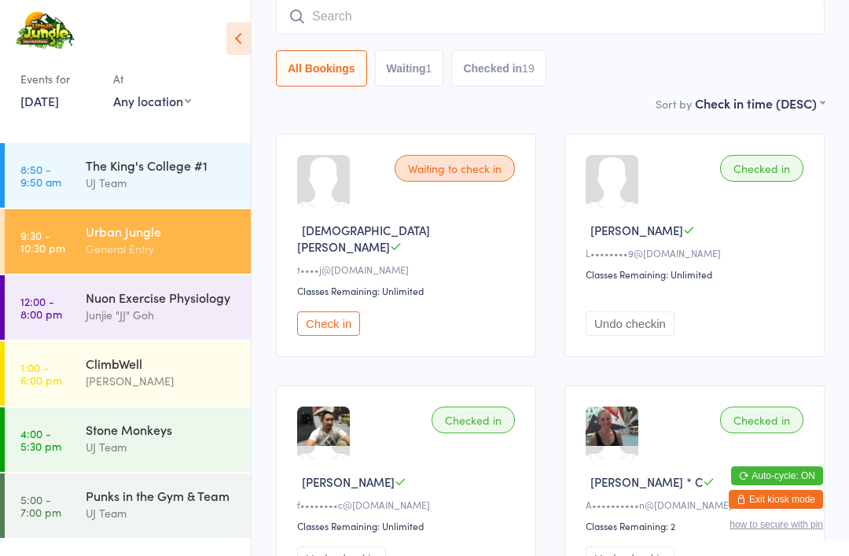
click at [541, 33] on input "search" at bounding box center [550, 16] width 548 height 36
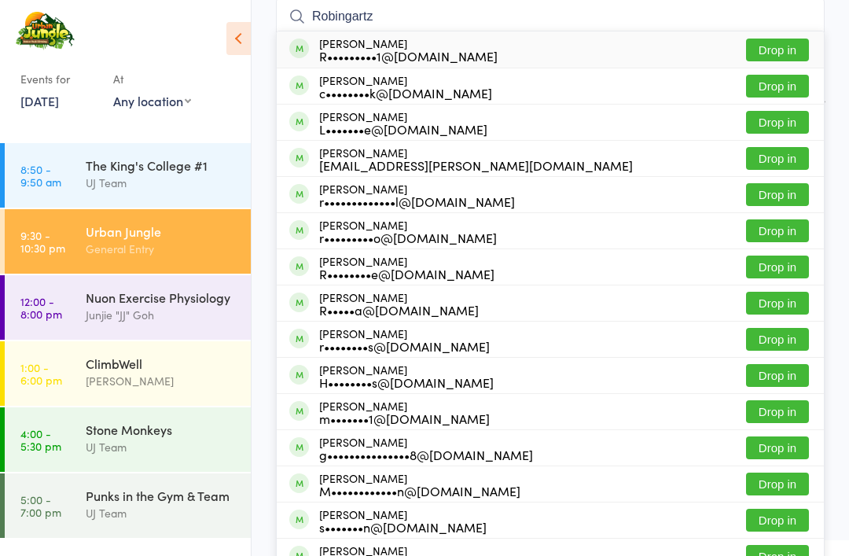
type input "Robingartz"
click at [778, 50] on button "Drop in" at bounding box center [777, 50] width 63 height 23
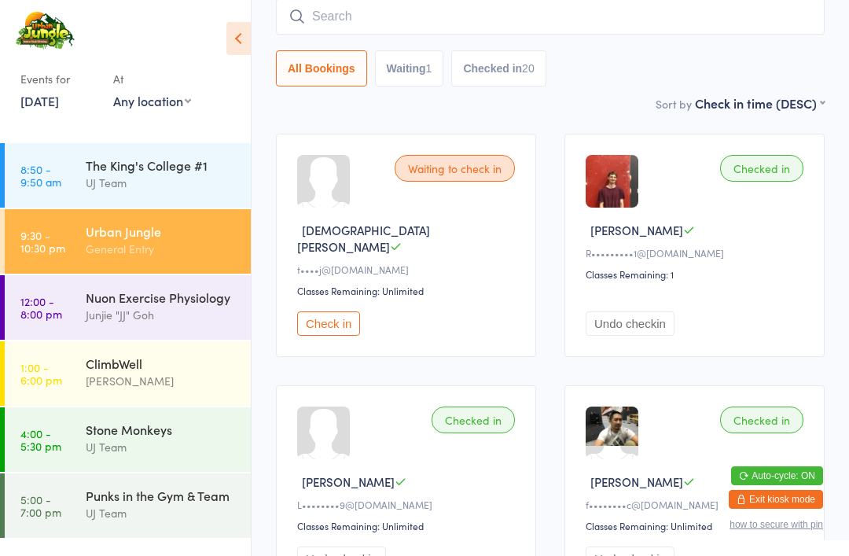
click at [519, 24] on input "search" at bounding box center [550, 16] width 548 height 36
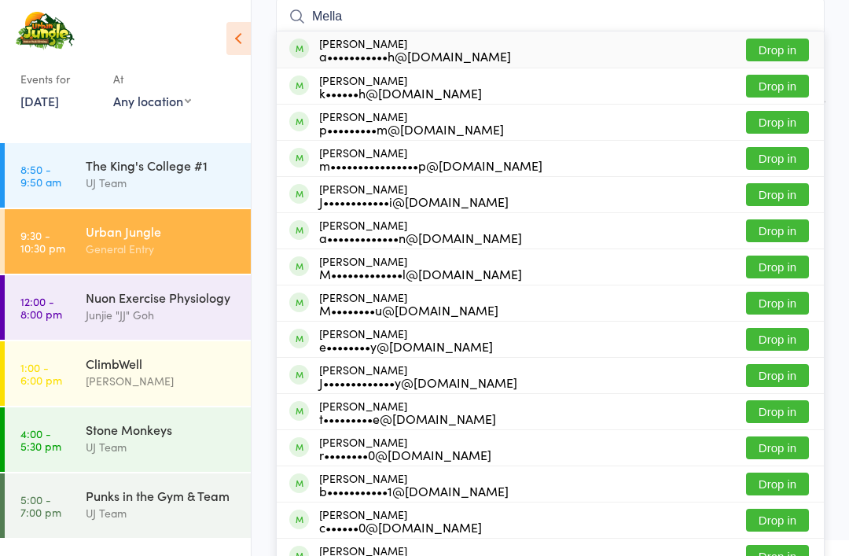
type input "Mella"
click at [791, 52] on button "Drop in" at bounding box center [777, 50] width 63 height 23
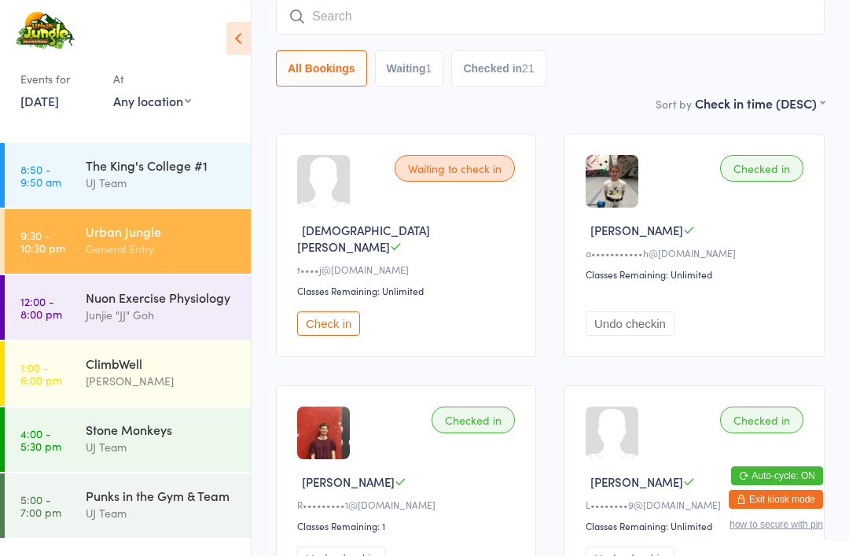
click at [450, 21] on input "search" at bounding box center [550, 16] width 548 height 36
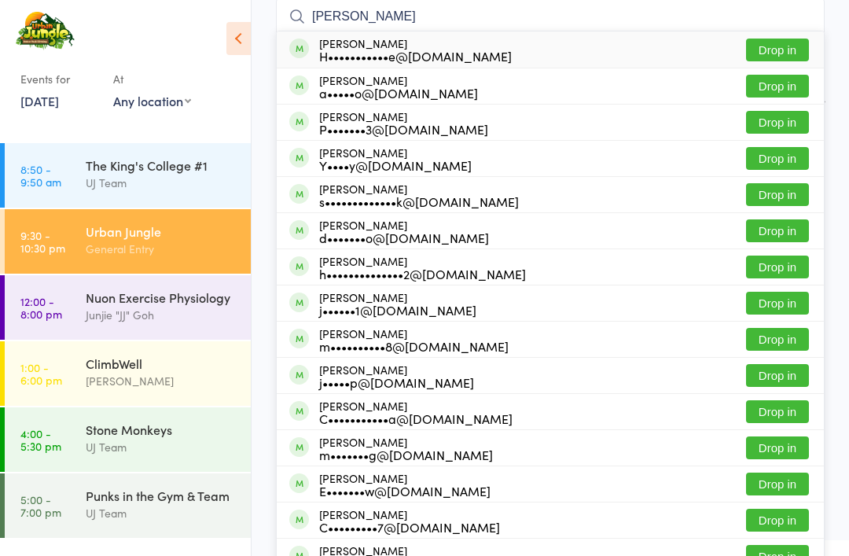
type input "Elijah p"
click at [795, 84] on button "Drop in" at bounding box center [777, 86] width 63 height 23
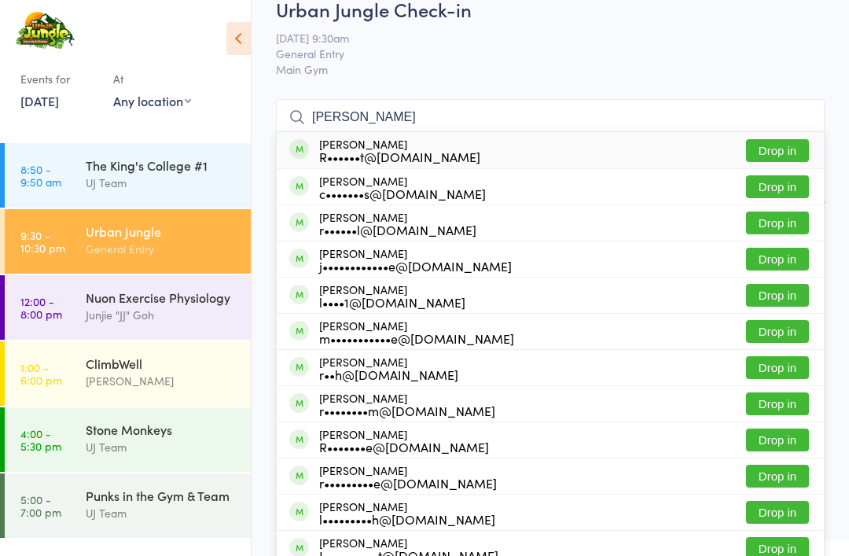
scroll to position [0, 0]
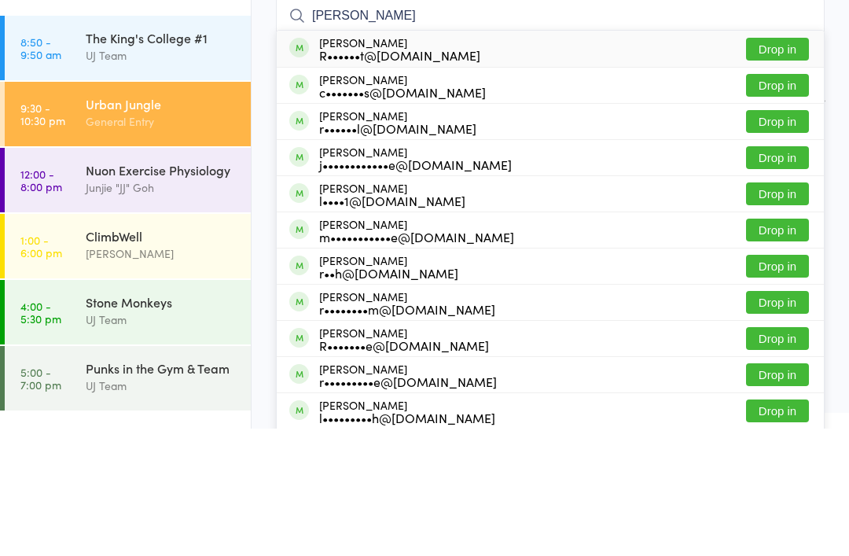
type input "Rutt"
click at [780, 273] on button "Drop in" at bounding box center [777, 284] width 63 height 23
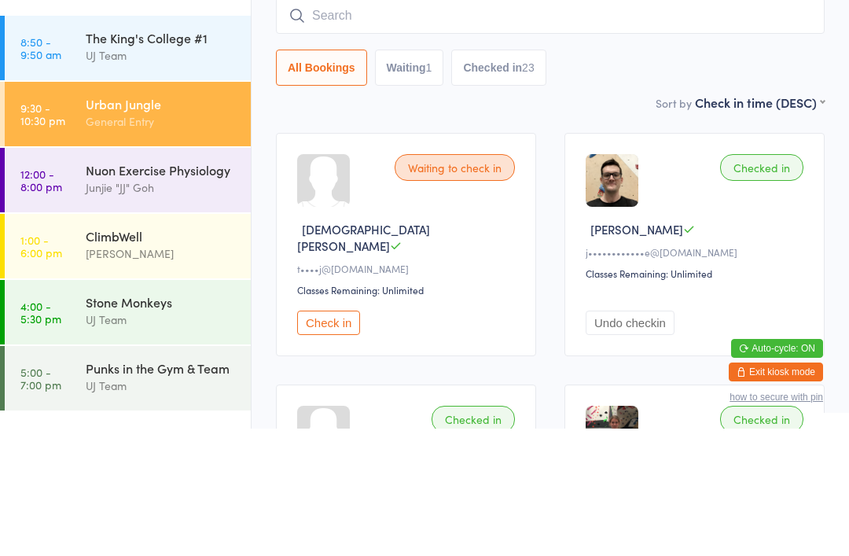
click at [348, 125] on input "search" at bounding box center [550, 143] width 548 height 36
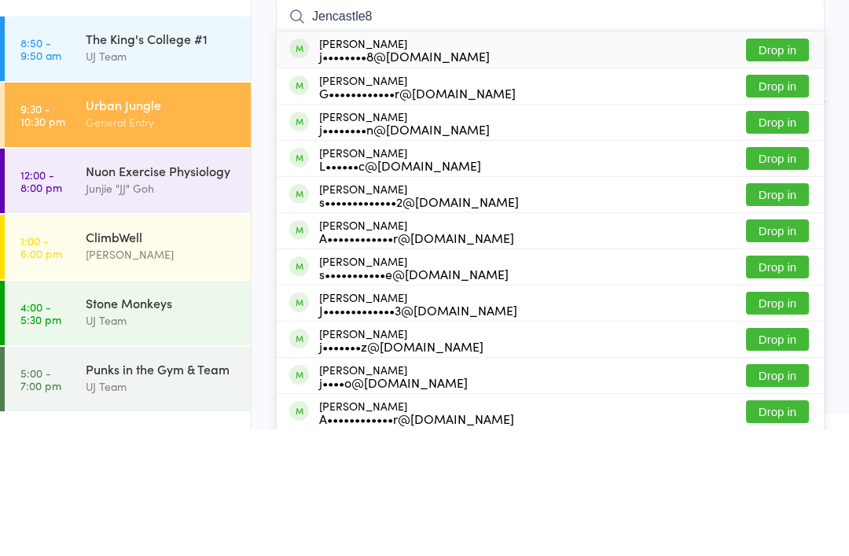
type input "Jencastle8"
click at [774, 165] on button "Drop in" at bounding box center [777, 176] width 63 height 23
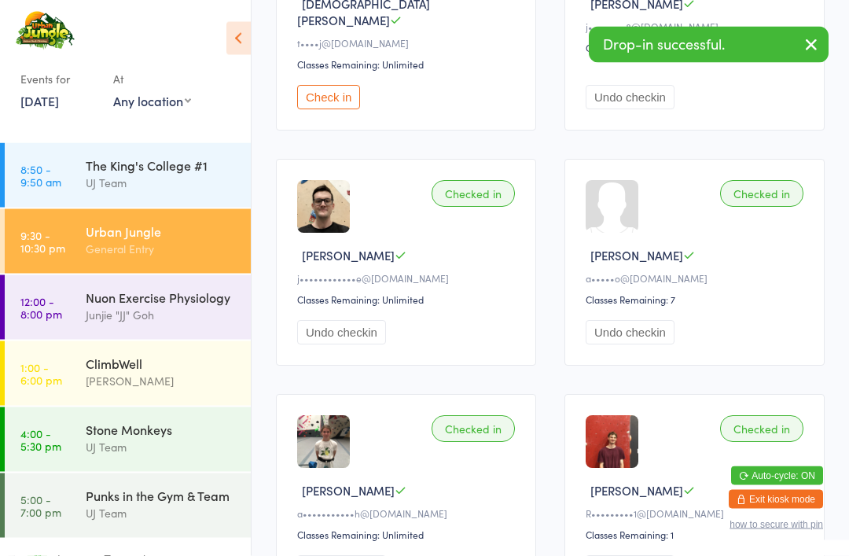
scroll to position [353, 0]
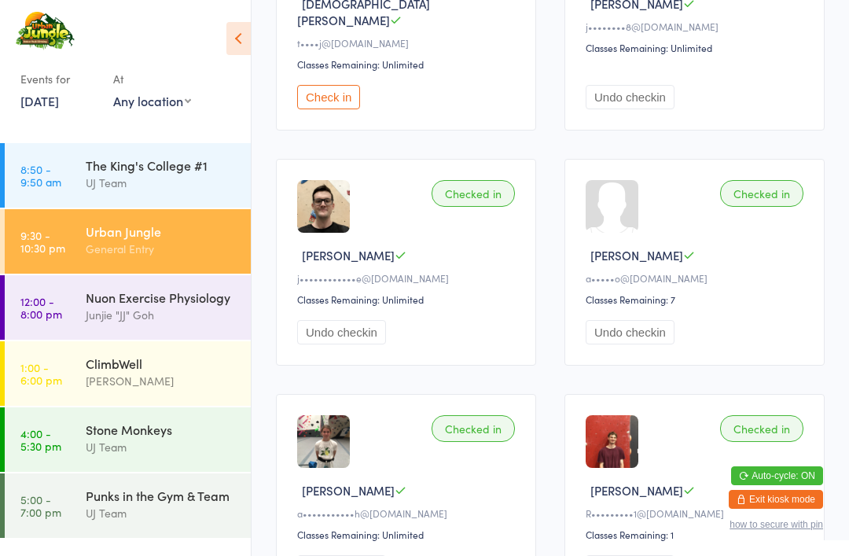
click at [96, 255] on div "General Entry" at bounding box center [162, 249] width 152 height 18
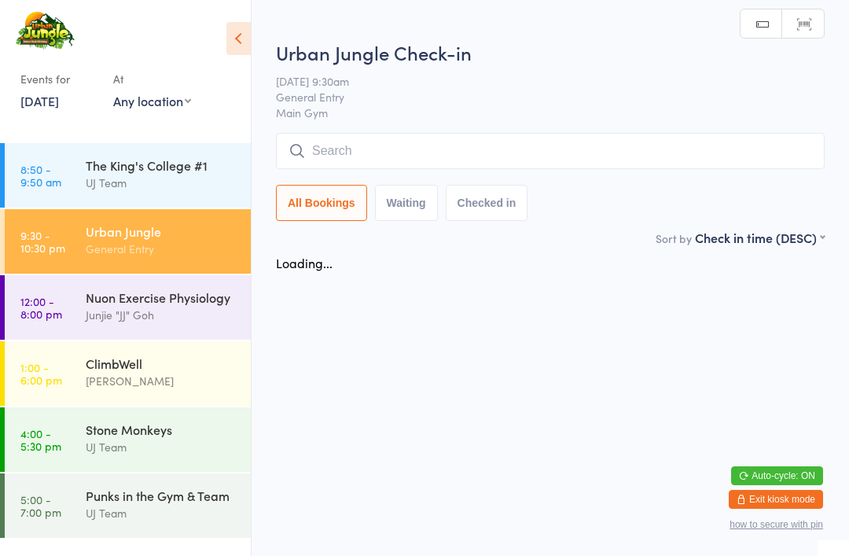
scroll to position [0, 0]
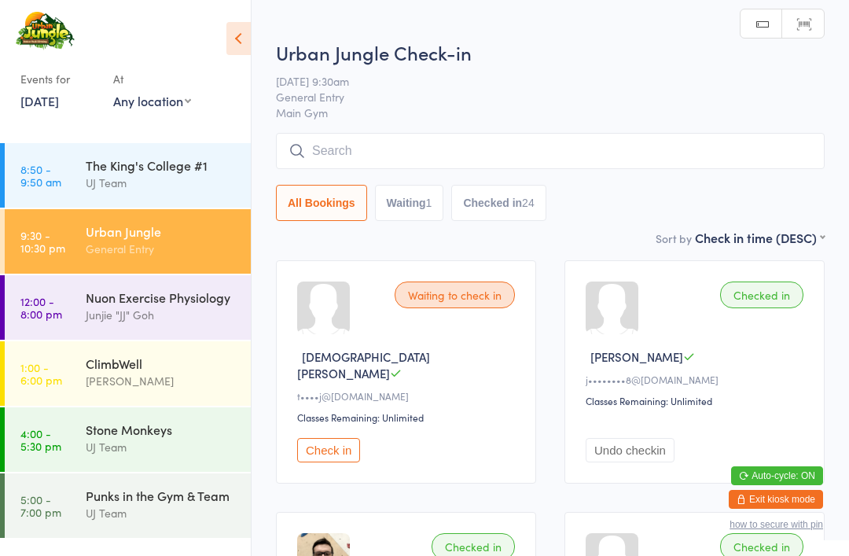
click at [406, 141] on input "search" at bounding box center [550, 151] width 548 height 36
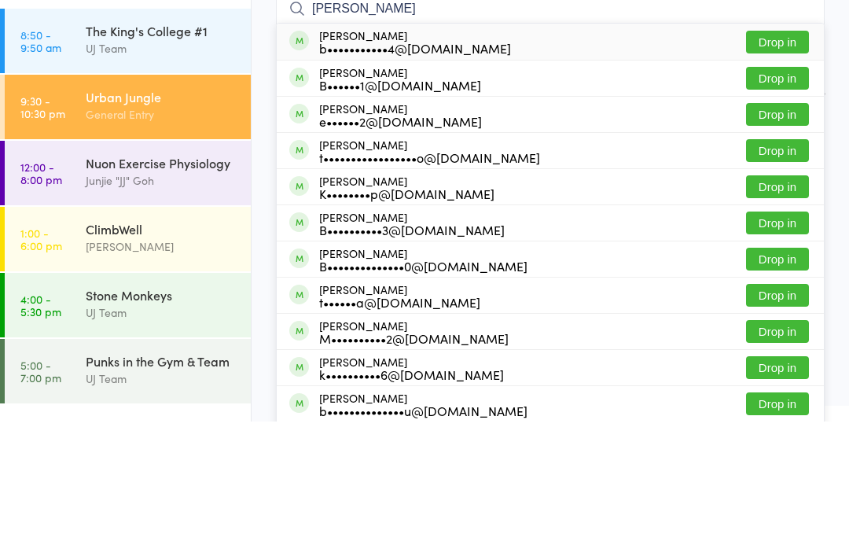
type input "Benjamin anderson"
click at [797, 165] on button "Drop in" at bounding box center [777, 176] width 63 height 23
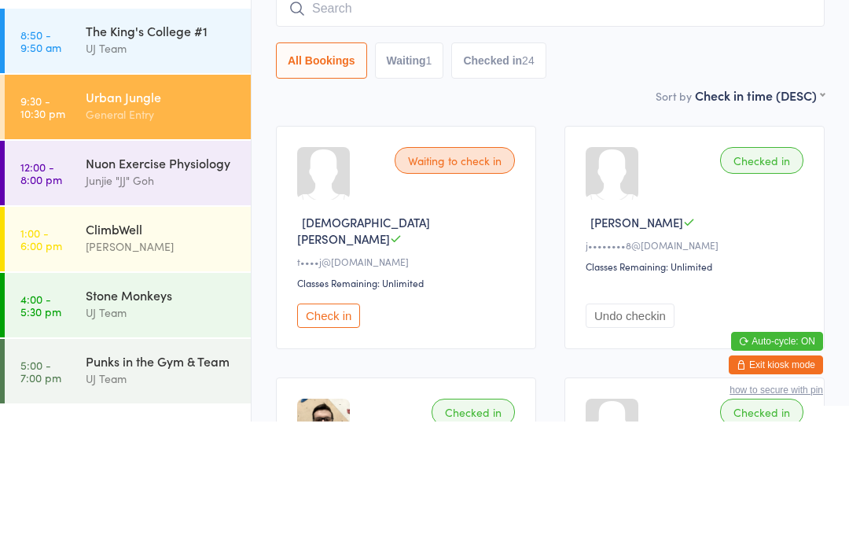
scroll to position [134, 0]
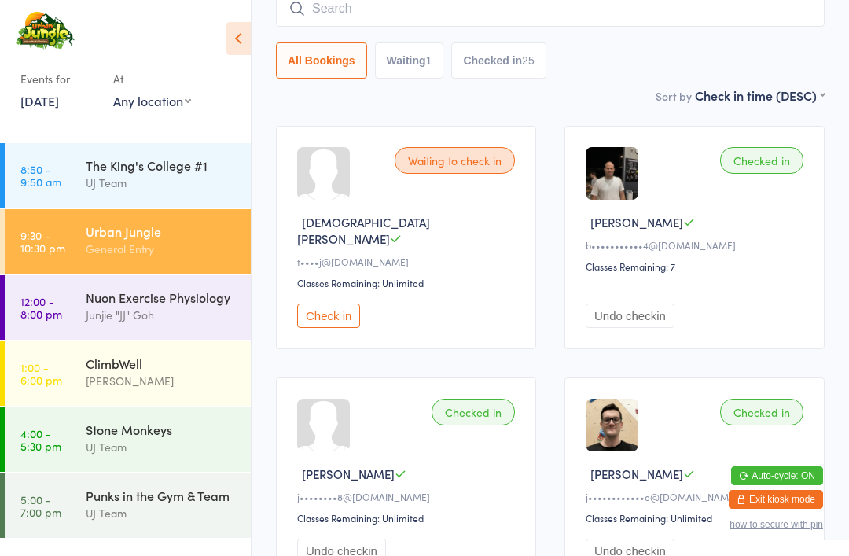
click at [332, 21] on input "search" at bounding box center [550, 9] width 548 height 36
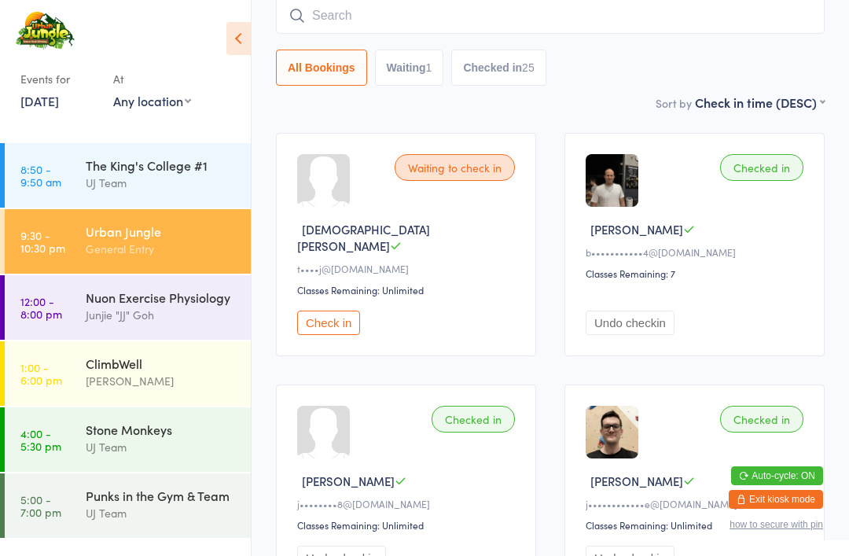
scroll to position [127, 0]
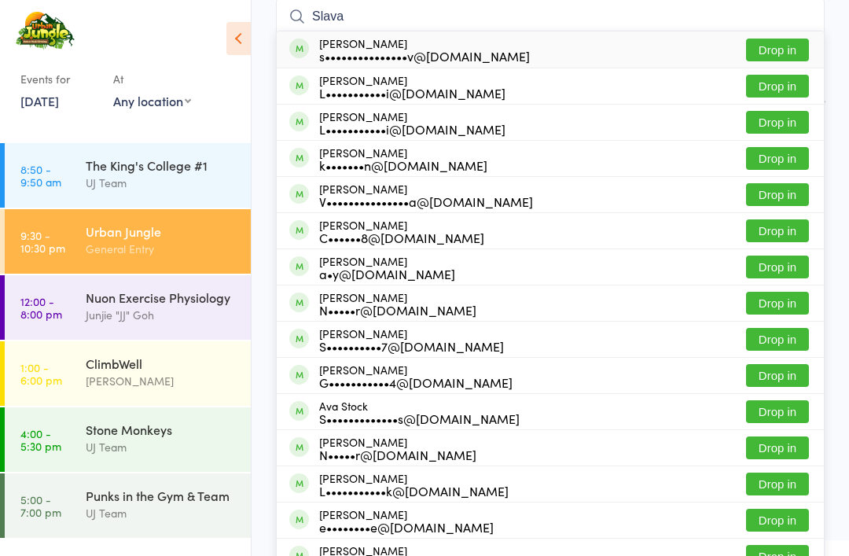
type input "Slava"
click at [780, 56] on button "Drop in" at bounding box center [777, 50] width 63 height 23
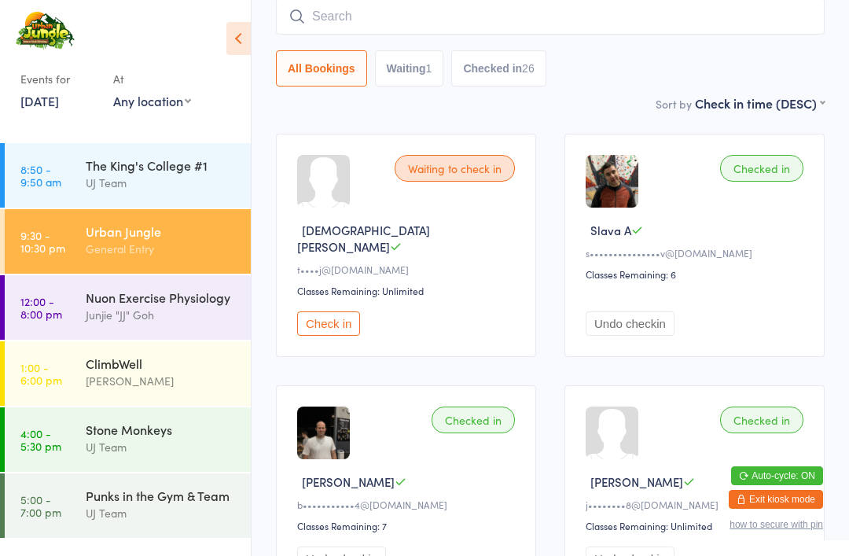
click at [360, 28] on input "search" at bounding box center [550, 16] width 548 height 36
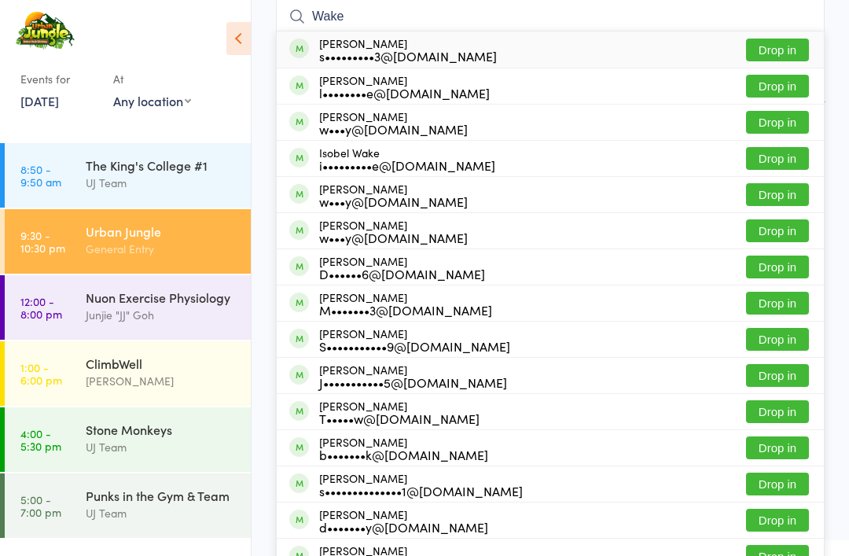
type input "Wake"
click at [746, 86] on button "Drop in" at bounding box center [777, 86] width 63 height 23
